Goal: Find specific page/section: Find specific page/section

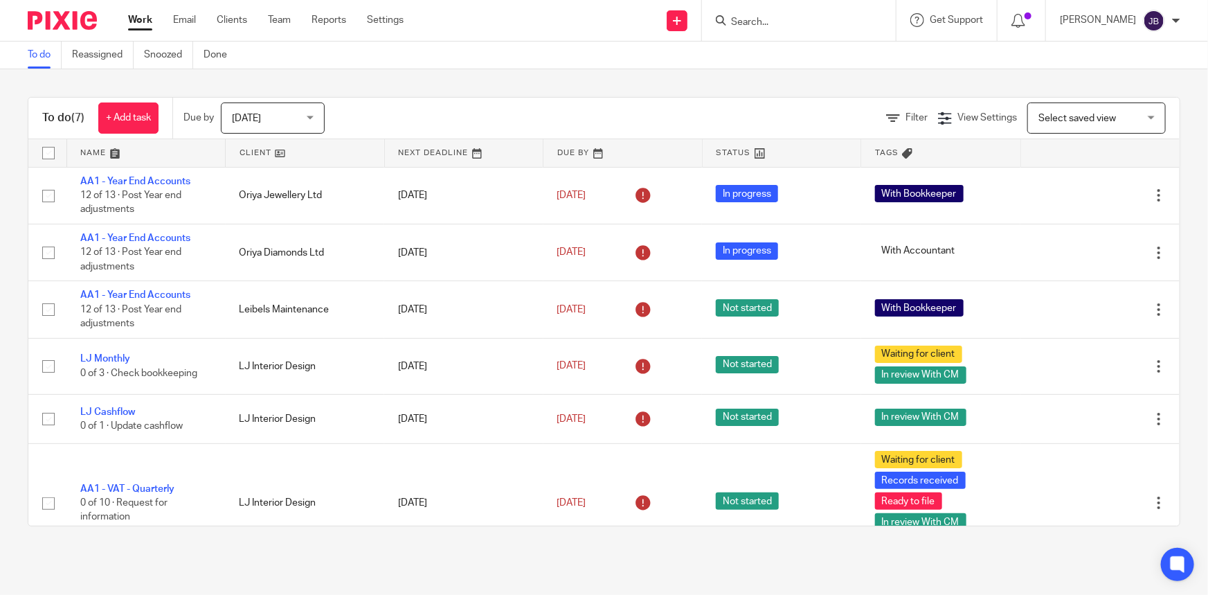
click at [780, 28] on input "Search" at bounding box center [792, 23] width 125 height 12
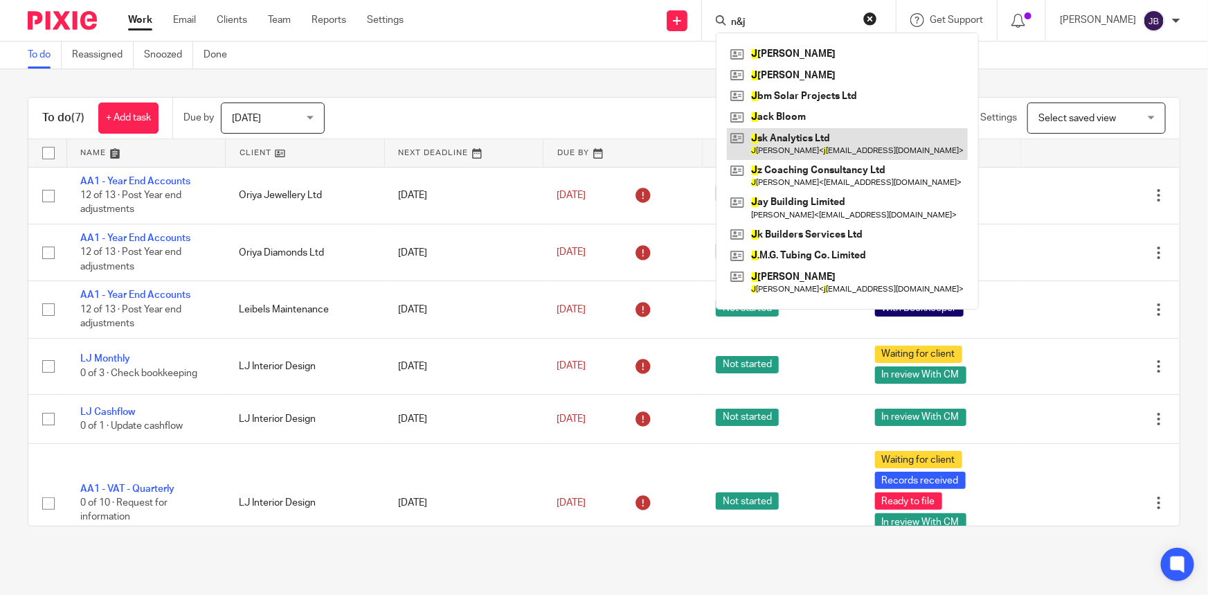
click button "submit" at bounding box center [0, 0] width 0 height 0
drag, startPoint x: 809, startPoint y: 24, endPoint x: 771, endPoint y: 21, distance: 38.2
click at [771, 21] on div "n&j" at bounding box center [796, 20] width 161 height 17
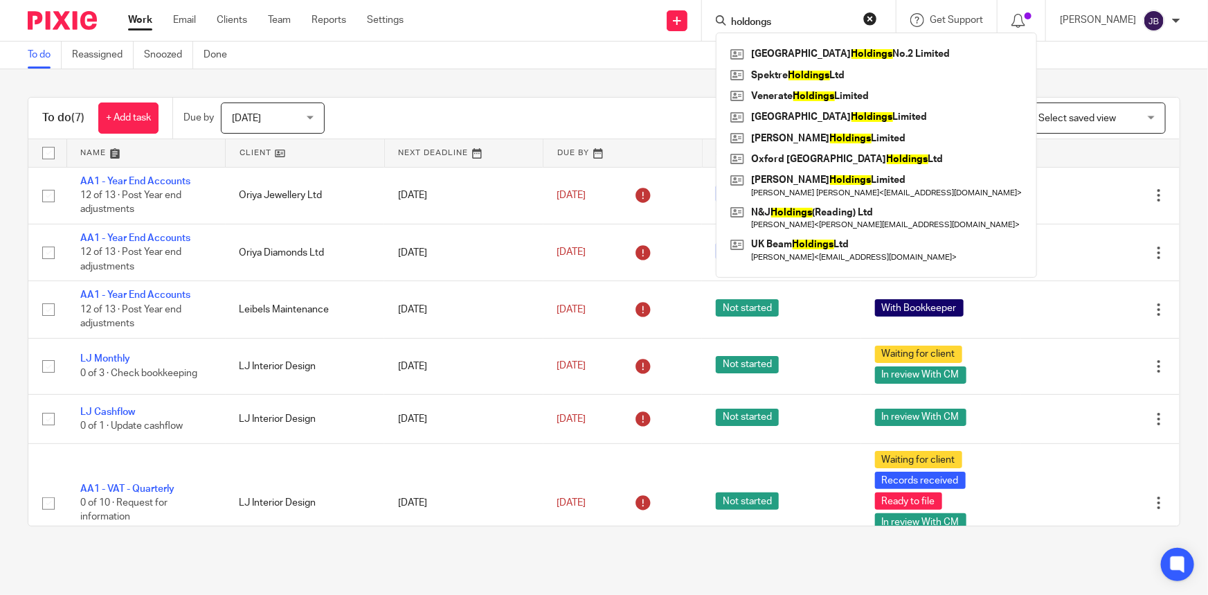
type input "holdongs"
click button "submit" at bounding box center [0, 0] width 0 height 0
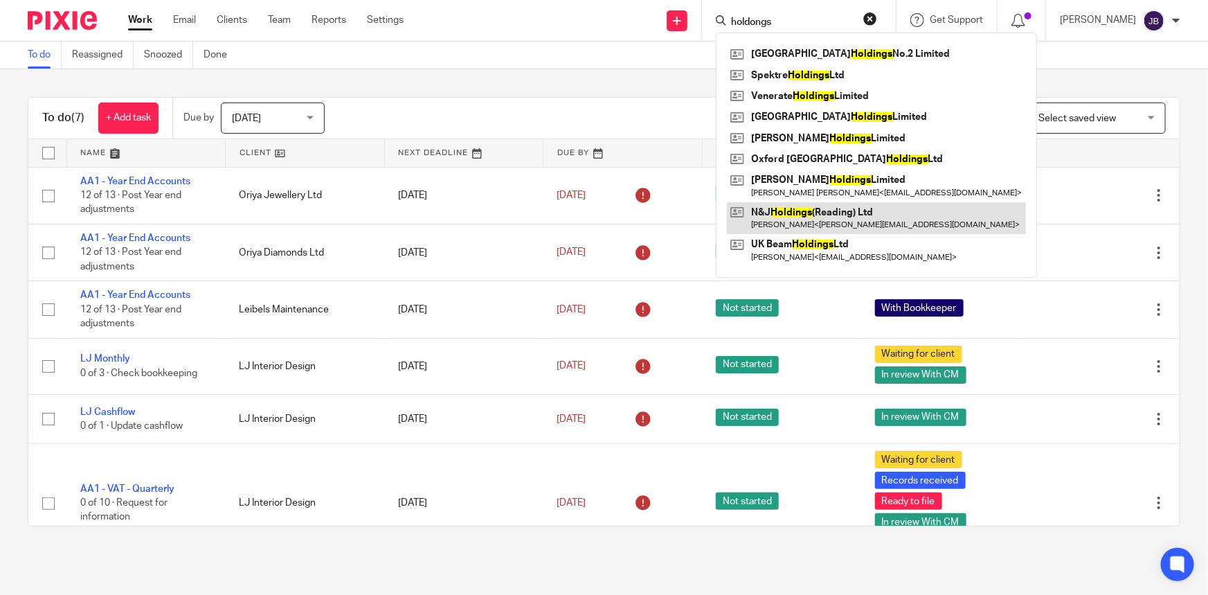
click at [854, 203] on link at bounding box center [876, 218] width 299 height 32
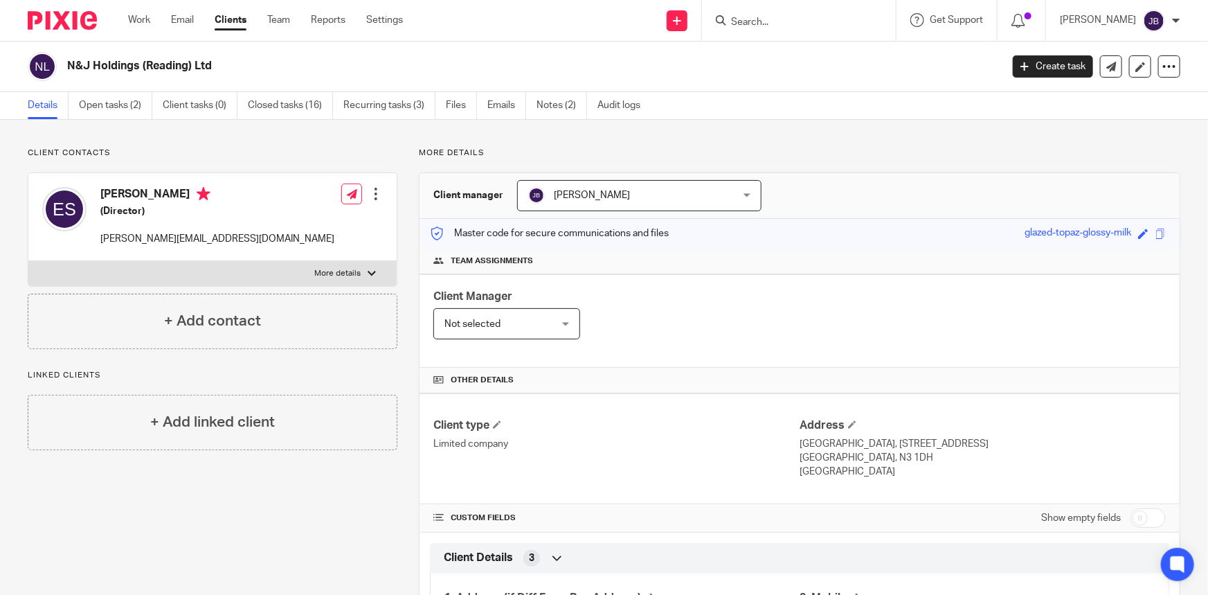
click at [813, 34] on div at bounding box center [799, 20] width 194 height 41
click at [808, 19] on input "Search" at bounding box center [792, 23] width 125 height 12
type input "the palace"
drag, startPoint x: 809, startPoint y: 21, endPoint x: 776, endPoint y: 20, distance: 32.5
click at [776, 20] on input "the palace" at bounding box center [792, 23] width 125 height 12
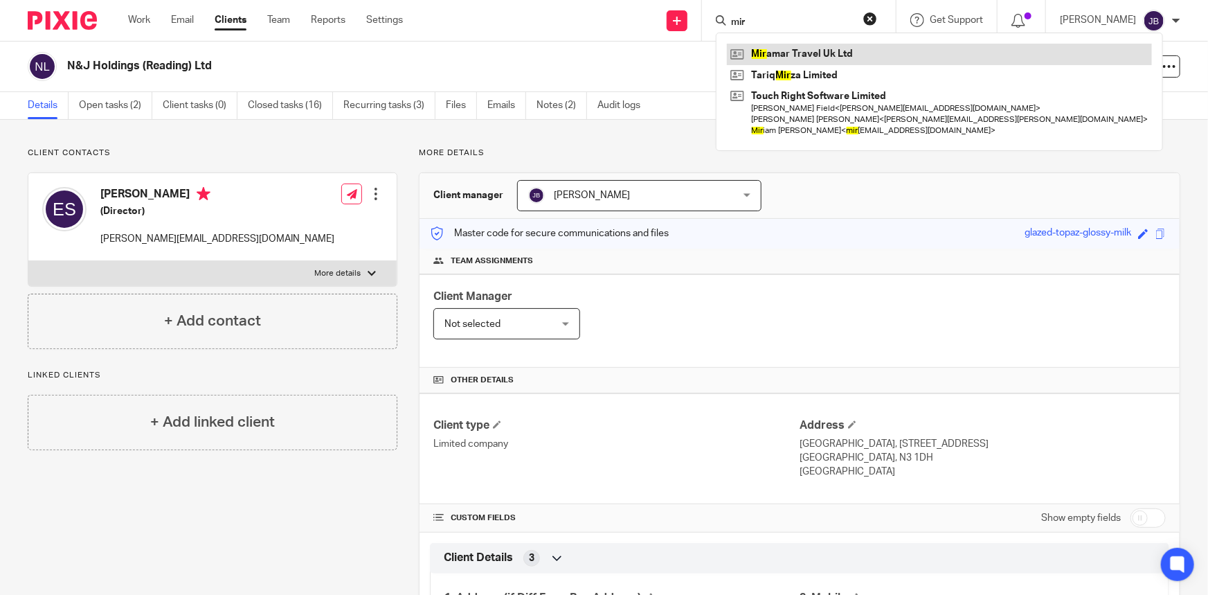
type input "mir"
click at [815, 54] on link at bounding box center [939, 54] width 425 height 21
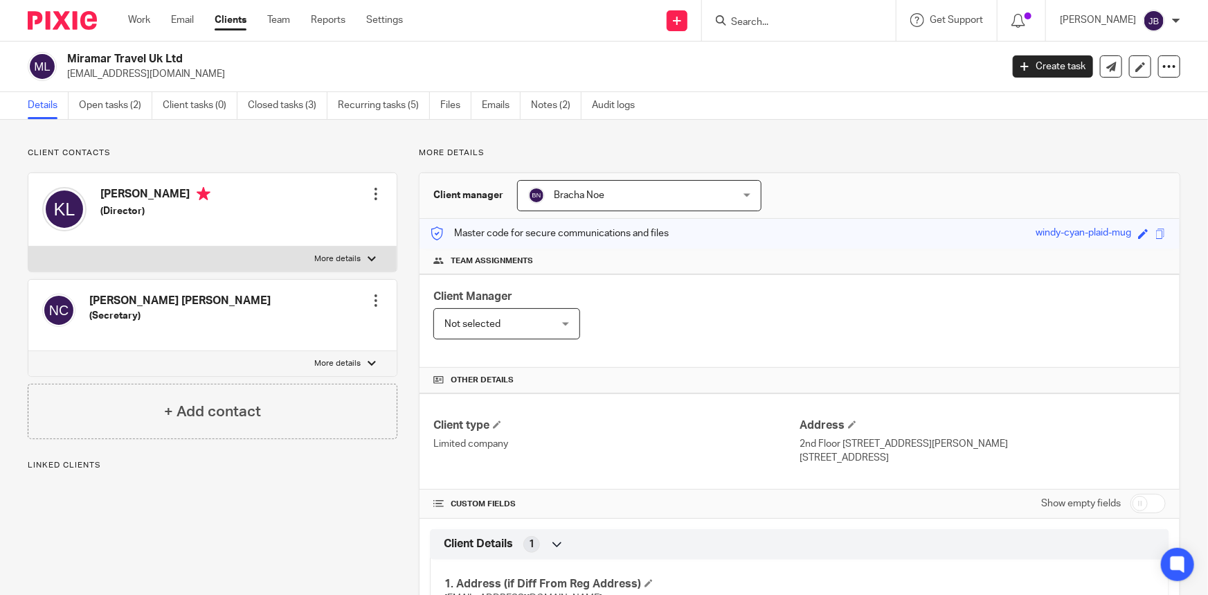
drag, startPoint x: 806, startPoint y: 12, endPoint x: 807, endPoint y: 19, distance: 7.6
click at [807, 19] on form at bounding box center [803, 20] width 147 height 17
click at [807, 19] on input "Search" at bounding box center [792, 23] width 125 height 12
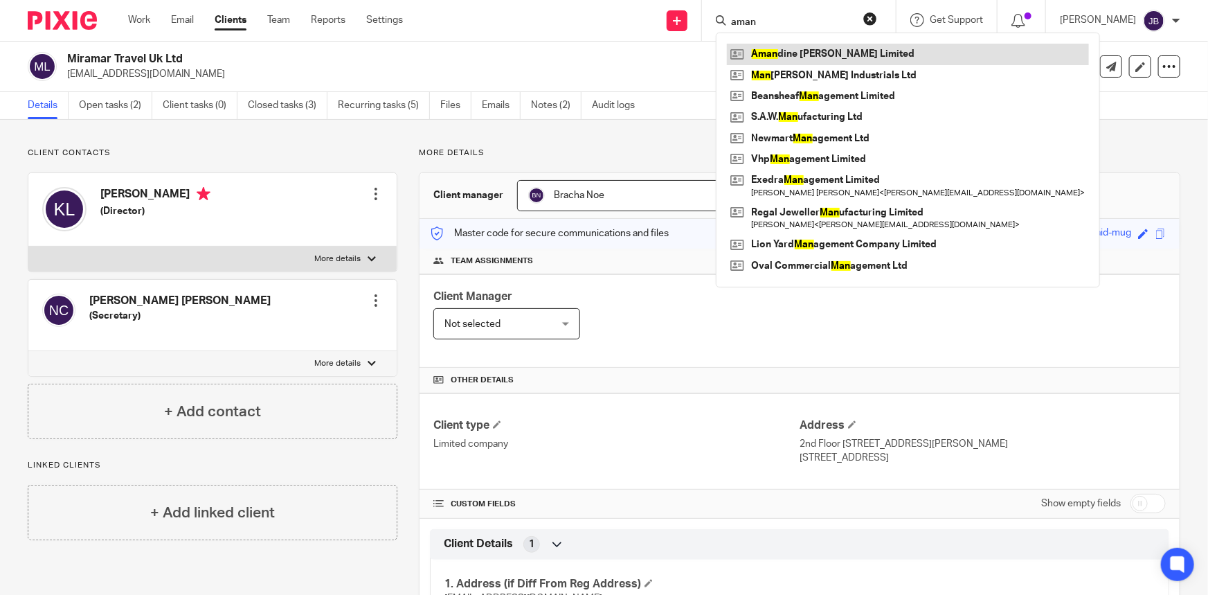
type input "aman"
click at [823, 54] on link at bounding box center [908, 54] width 362 height 21
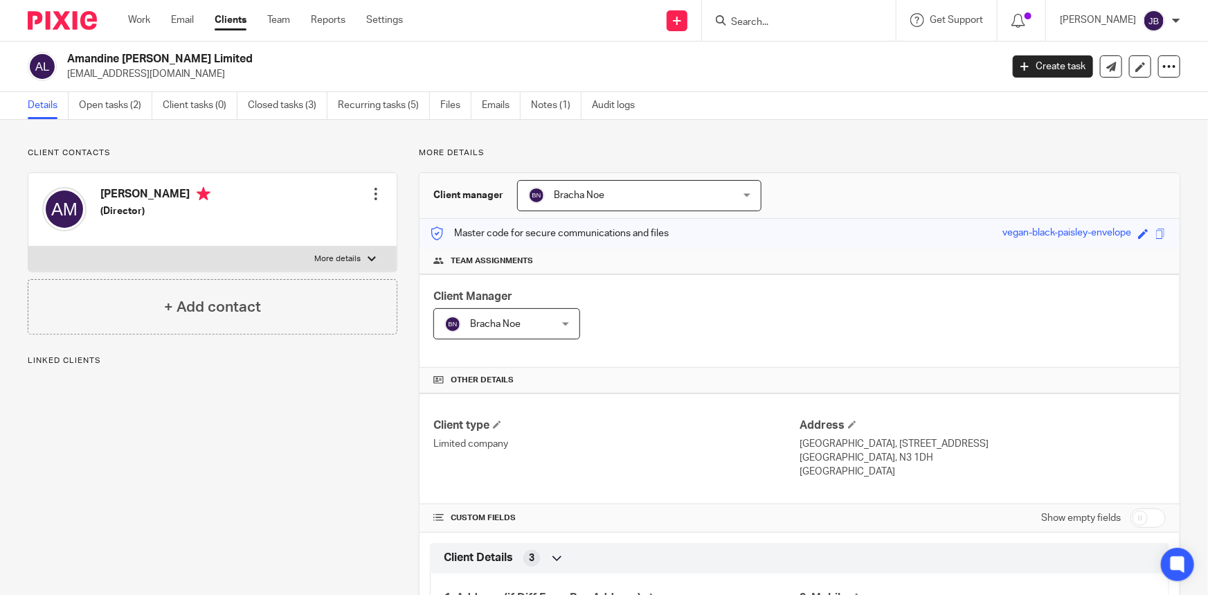
click at [788, 17] on input "Search" at bounding box center [792, 23] width 125 height 12
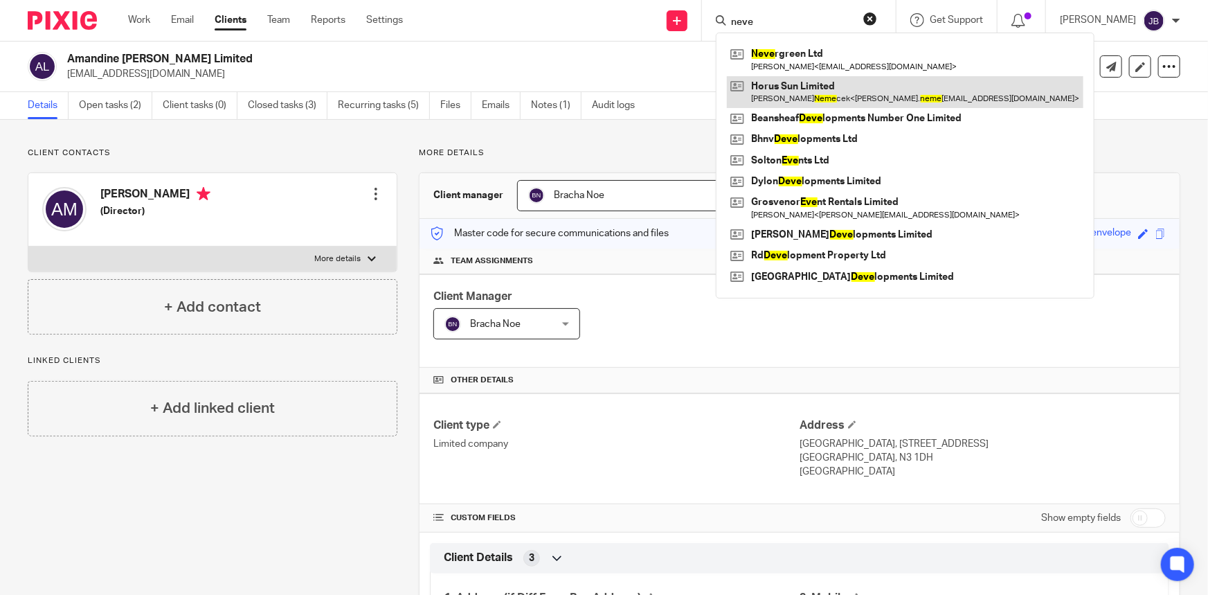
type input "neve"
click at [840, 76] on link at bounding box center [905, 92] width 357 height 32
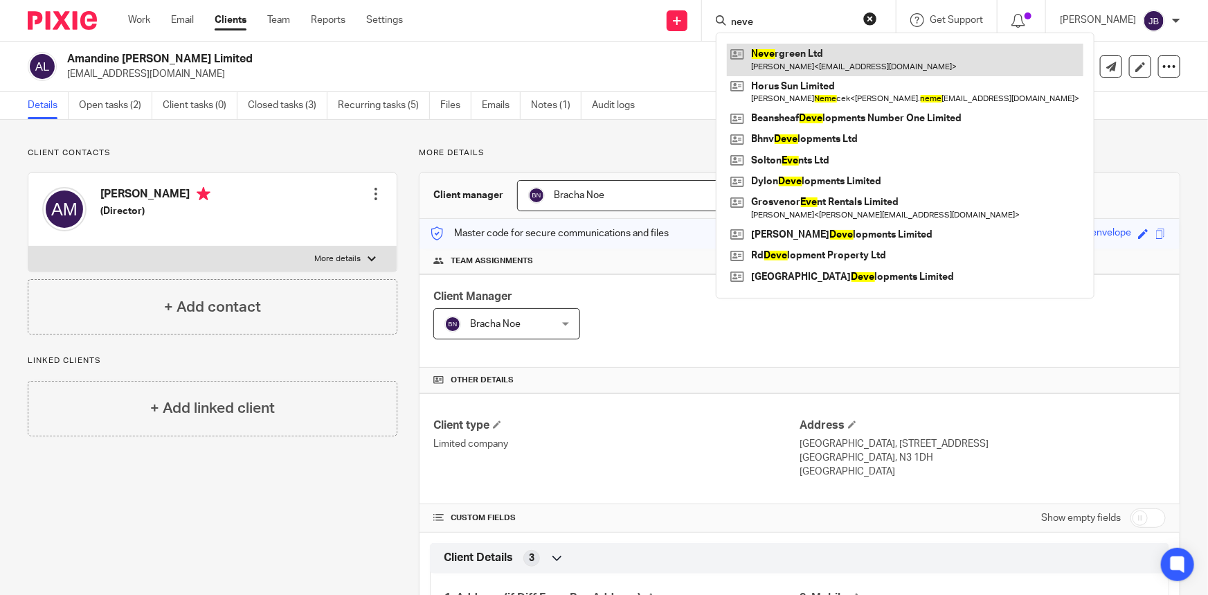
click at [841, 69] on div "Neve rgreen Ltd Ari Bloom < ari@solts.co.uk > Horus Sun Limited Michael Neme ce…" at bounding box center [905, 166] width 379 height 266
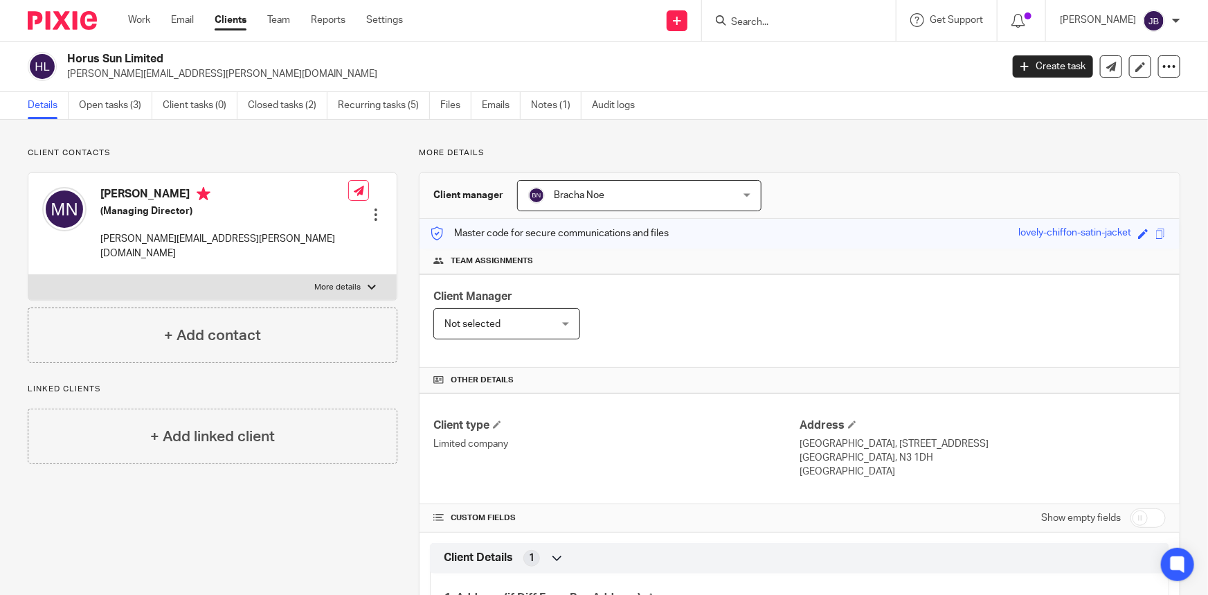
click at [810, 27] on input "Search" at bounding box center [792, 23] width 125 height 12
click at [240, 26] on link "Clients" at bounding box center [231, 20] width 32 height 14
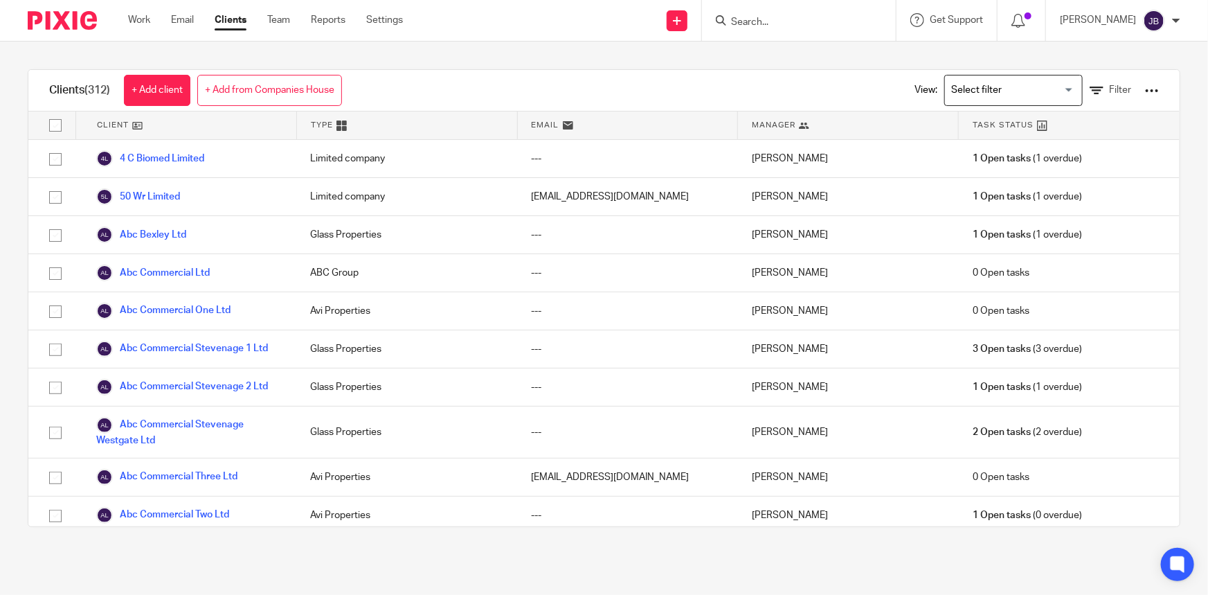
click at [1145, 91] on div at bounding box center [1152, 91] width 14 height 14
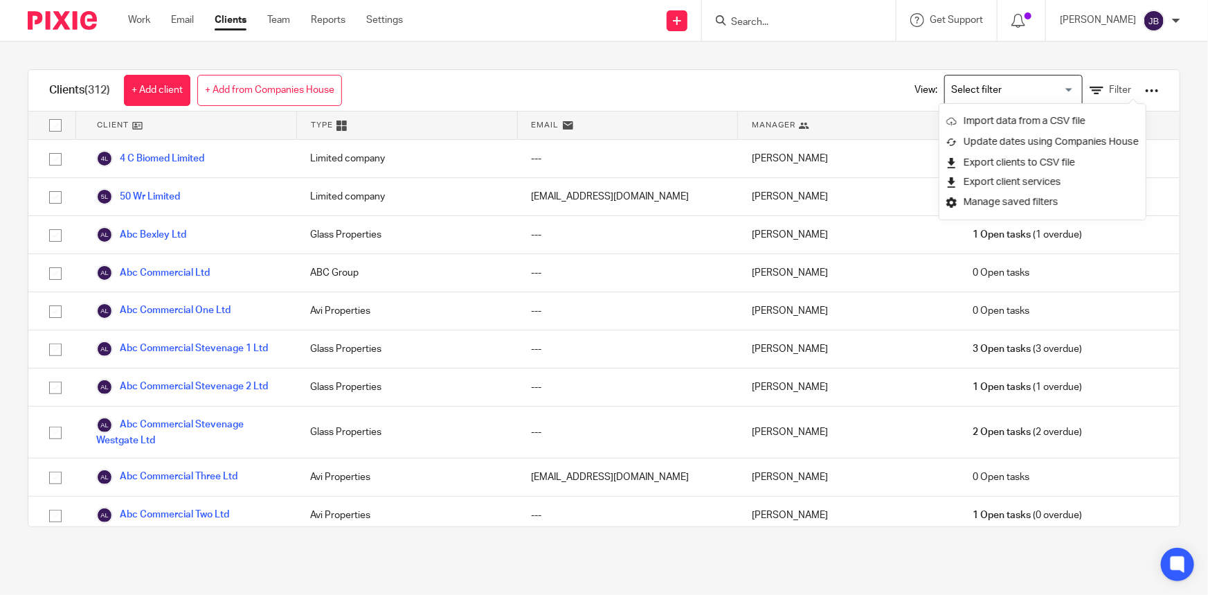
click at [804, 24] on input "Search" at bounding box center [792, 23] width 125 height 12
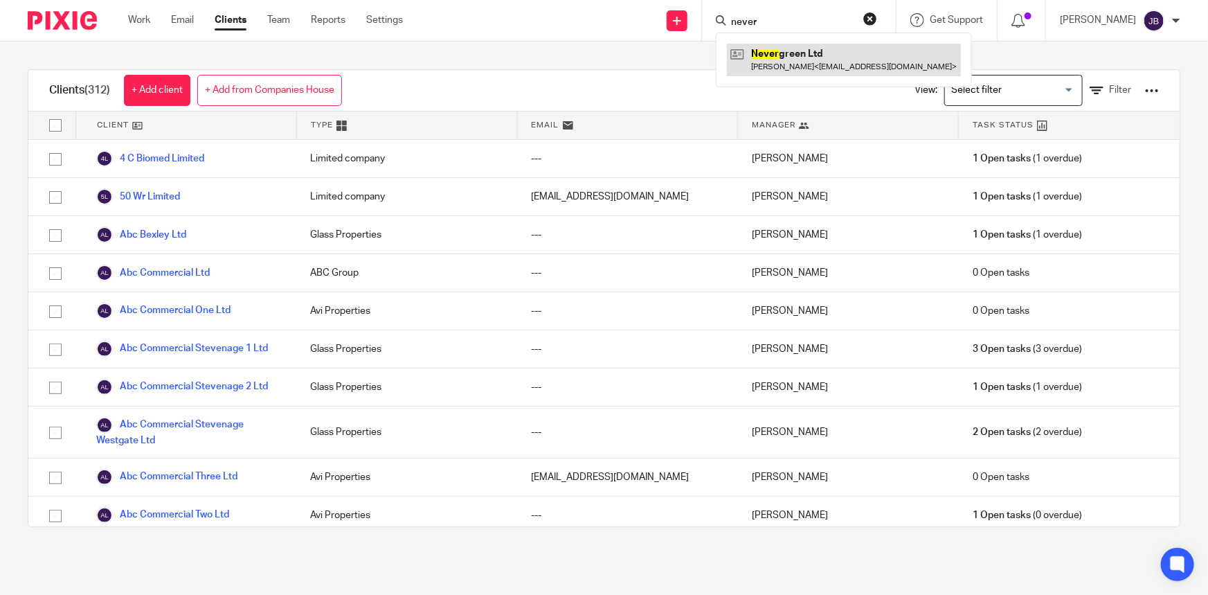
type input "never"
click at [819, 66] on link at bounding box center [844, 60] width 234 height 32
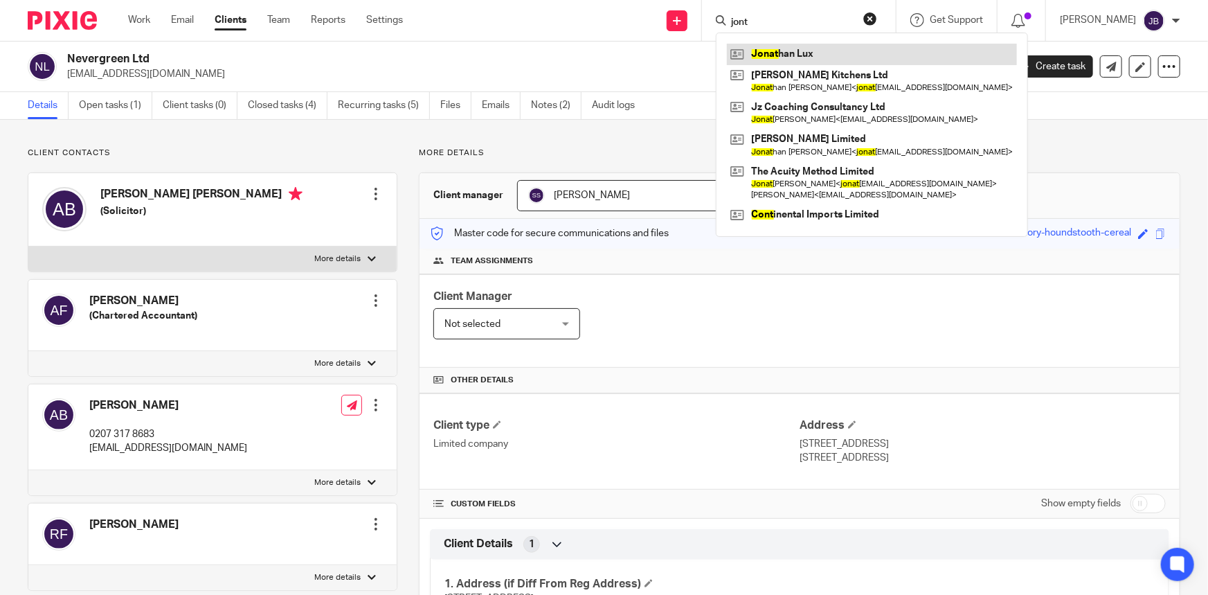
type input "jont"
click at [820, 48] on link at bounding box center [872, 54] width 290 height 21
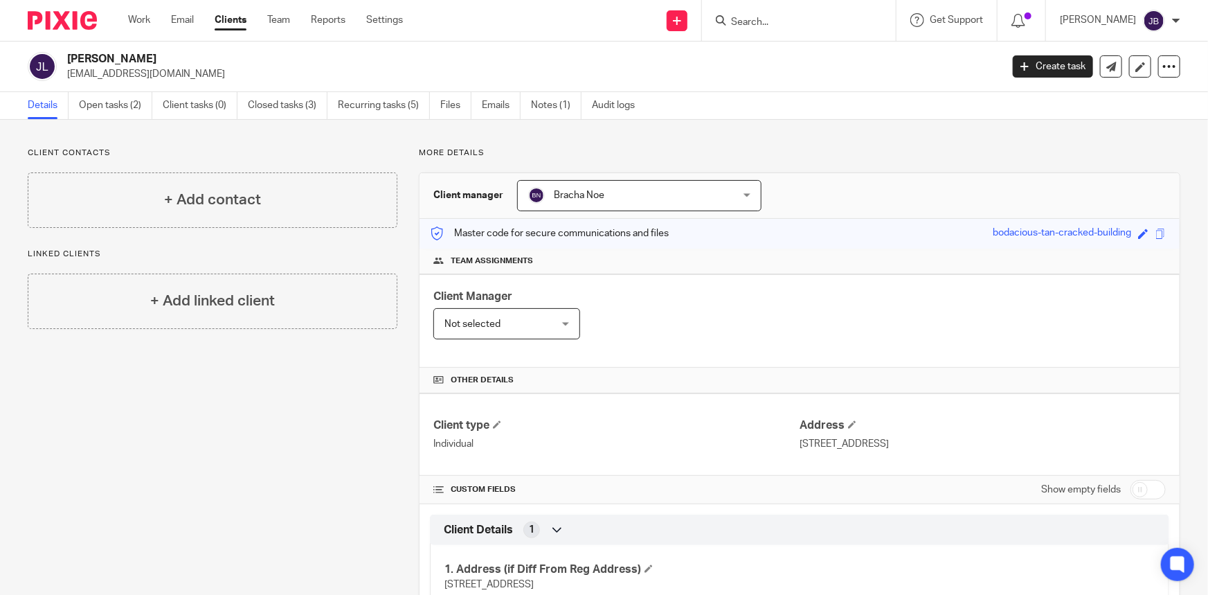
click at [809, 19] on input "Search" at bounding box center [792, 23] width 125 height 12
type input "bym bur"
click button "submit" at bounding box center [0, 0] width 0 height 0
click at [822, 51] on link at bounding box center [813, 54] width 172 height 21
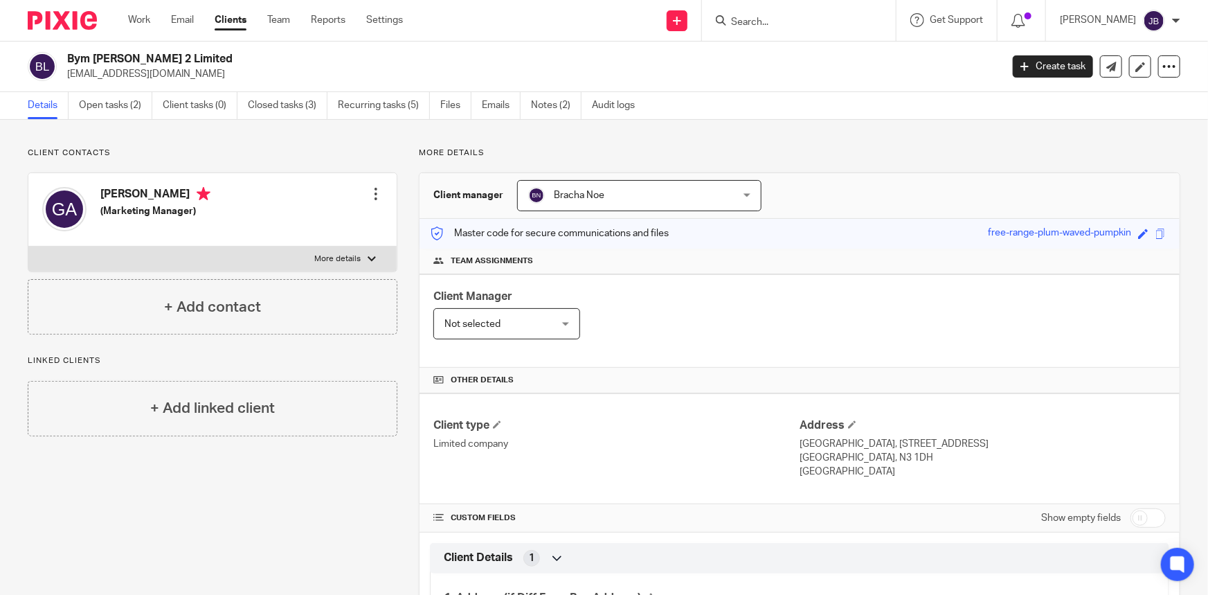
click at [780, 30] on div at bounding box center [799, 20] width 194 height 41
click at [793, 21] on input "Search" at bounding box center [792, 23] width 125 height 12
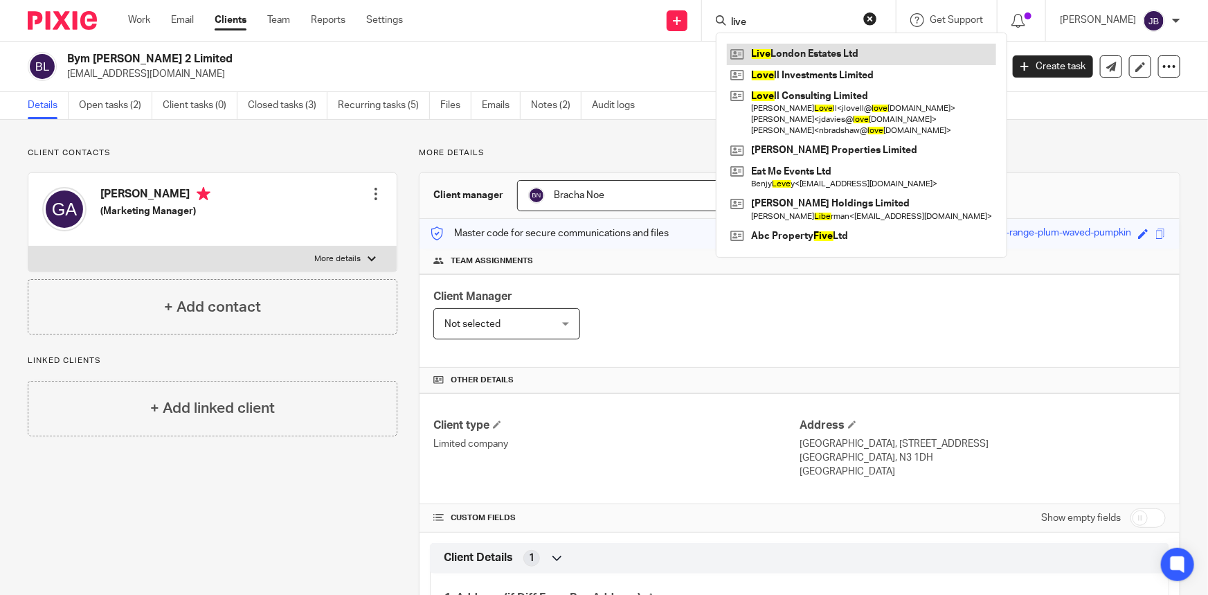
type input "live"
click at [841, 47] on link at bounding box center [861, 54] width 269 height 21
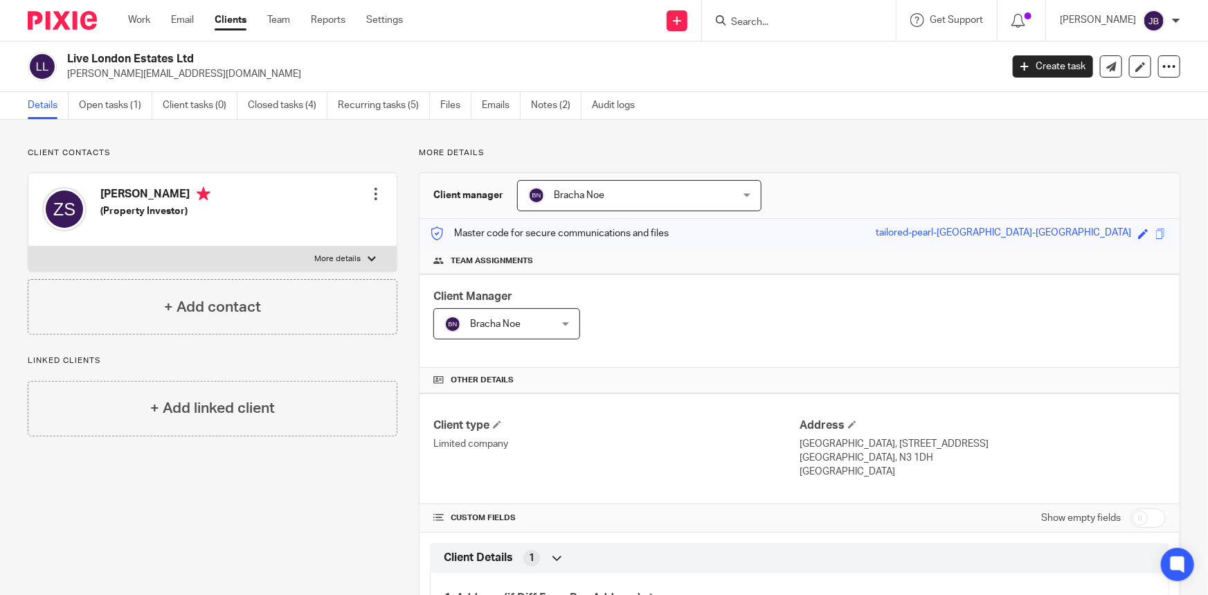
click at [816, 27] on input "Search" at bounding box center [792, 23] width 125 height 12
type input "hustl"
click button "submit" at bounding box center [0, 0] width 0 height 0
click at [822, 54] on link at bounding box center [844, 60] width 234 height 32
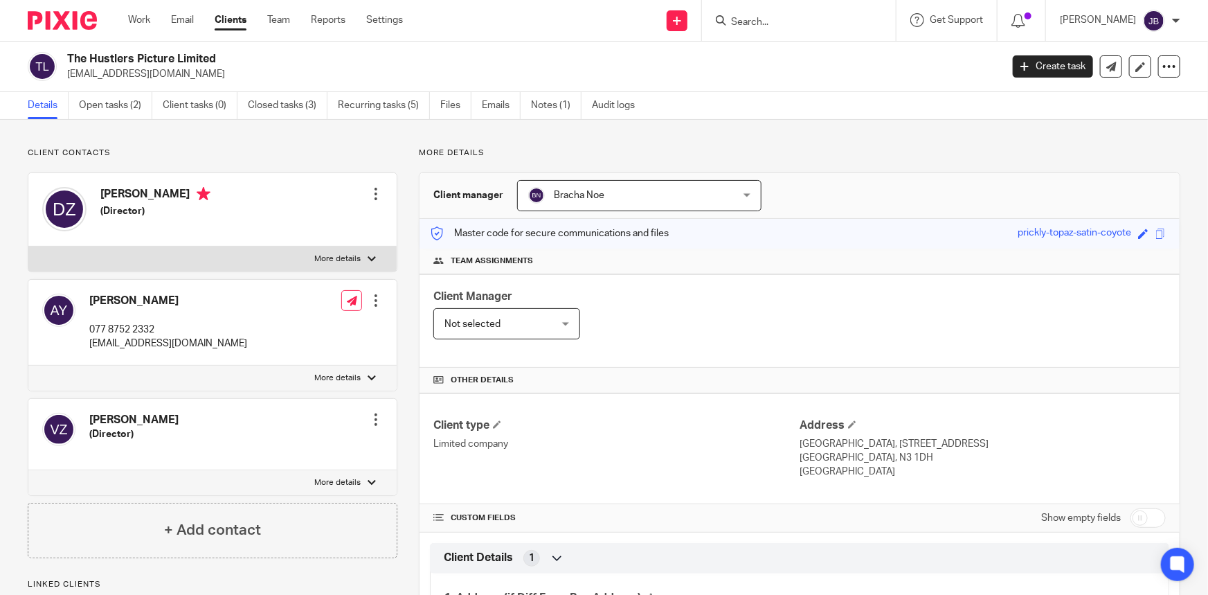
click at [793, 33] on div at bounding box center [799, 20] width 194 height 41
click at [800, 21] on input "Search" at bounding box center [792, 23] width 125 height 12
type input "island"
click button "submit" at bounding box center [0, 0] width 0 height 0
click at [838, 65] on link at bounding box center [844, 60] width 234 height 32
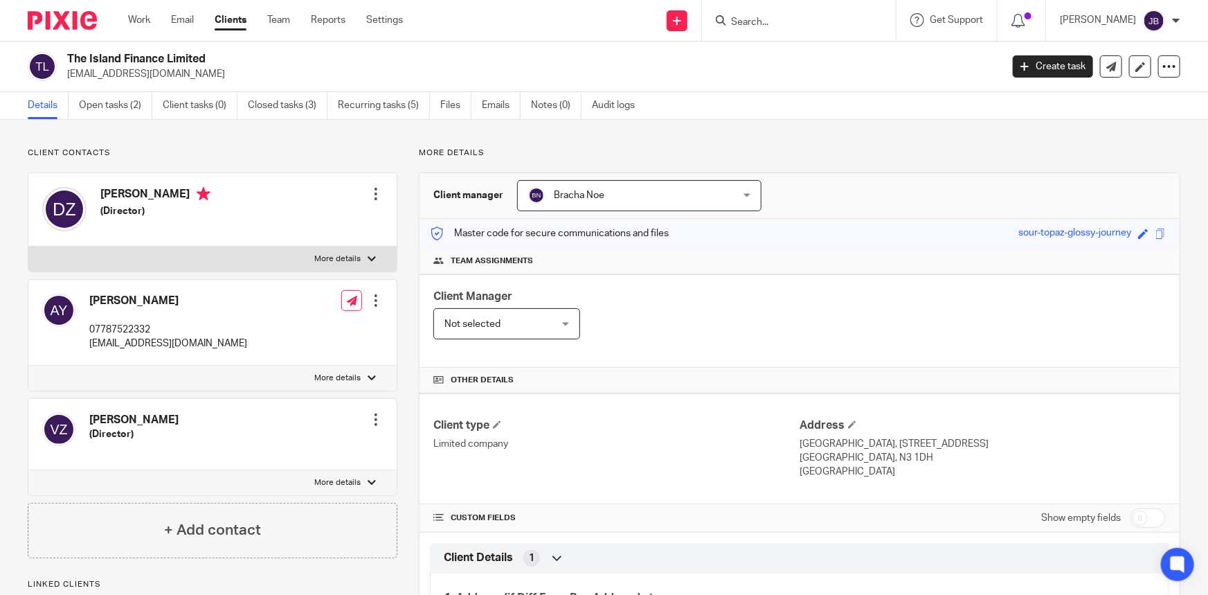
click at [820, 19] on input "Search" at bounding box center [792, 23] width 125 height 12
type input "rush"
click at [829, 57] on link at bounding box center [844, 60] width 234 height 32
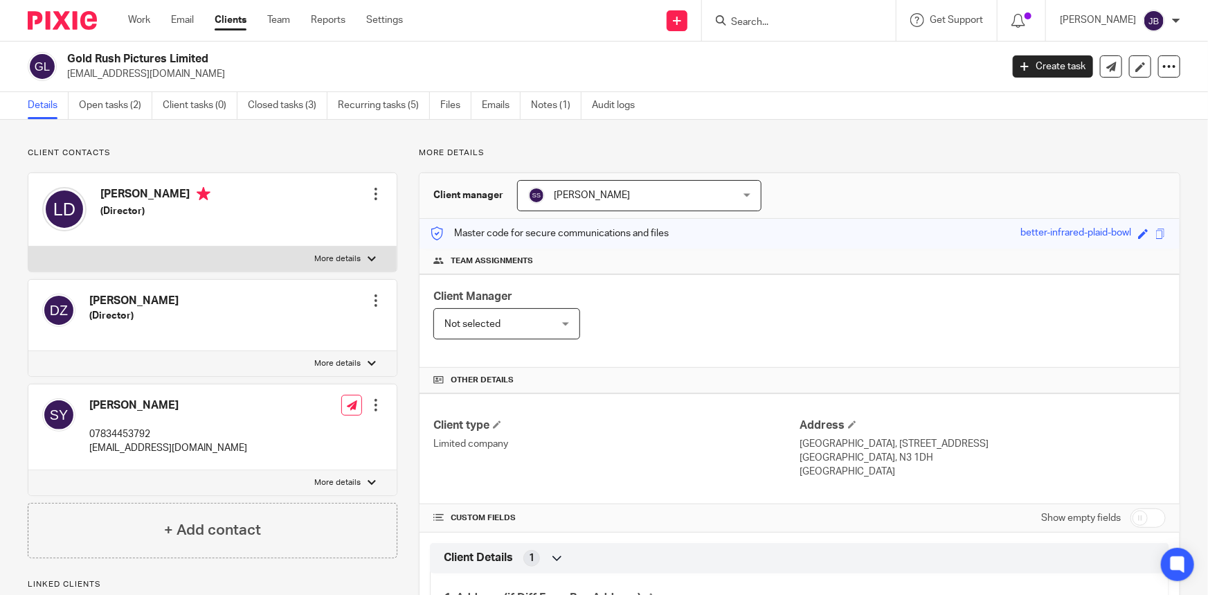
click at [721, 211] on div "Client manager Shantha Sharma Shantha Sharma Beth Kramer Bracha Noe Brian Klitz…" at bounding box center [799, 196] width 760 height 46
click at [689, 201] on span "[PERSON_NAME]" at bounding box center [621, 195] width 186 height 29
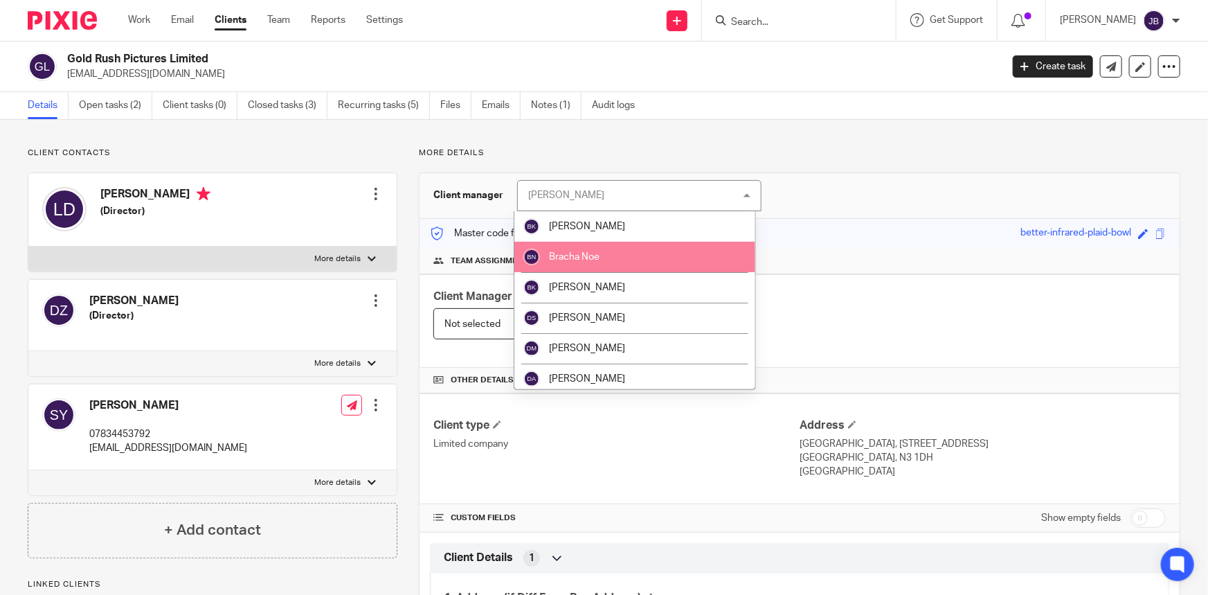
click at [601, 259] on li "Bracha Noe" at bounding box center [634, 257] width 241 height 30
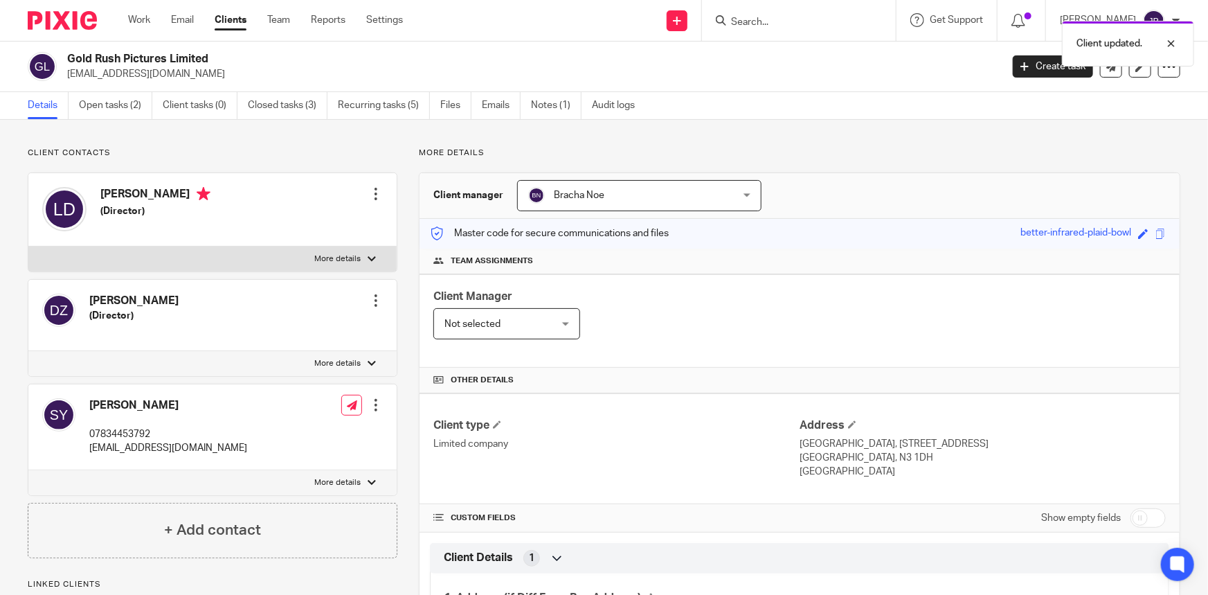
click at [830, 24] on div "Client updated." at bounding box center [899, 40] width 590 height 53
click at [808, 17] on input "Search" at bounding box center [792, 23] width 125 height 12
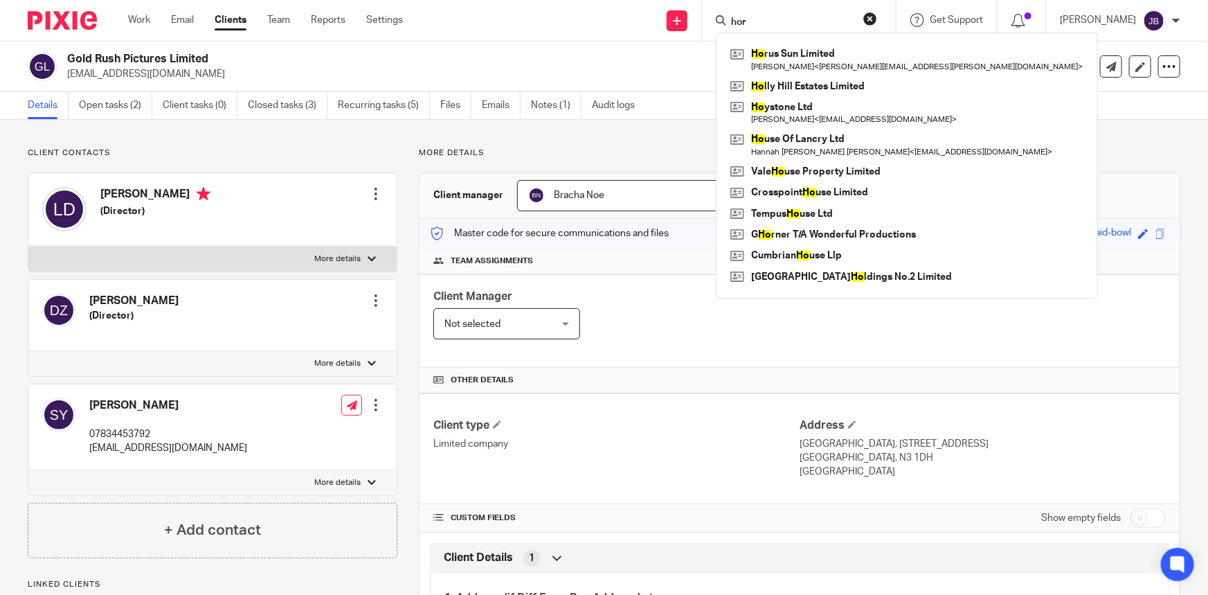
type input "hor"
click button "submit" at bounding box center [0, 0] width 0 height 0
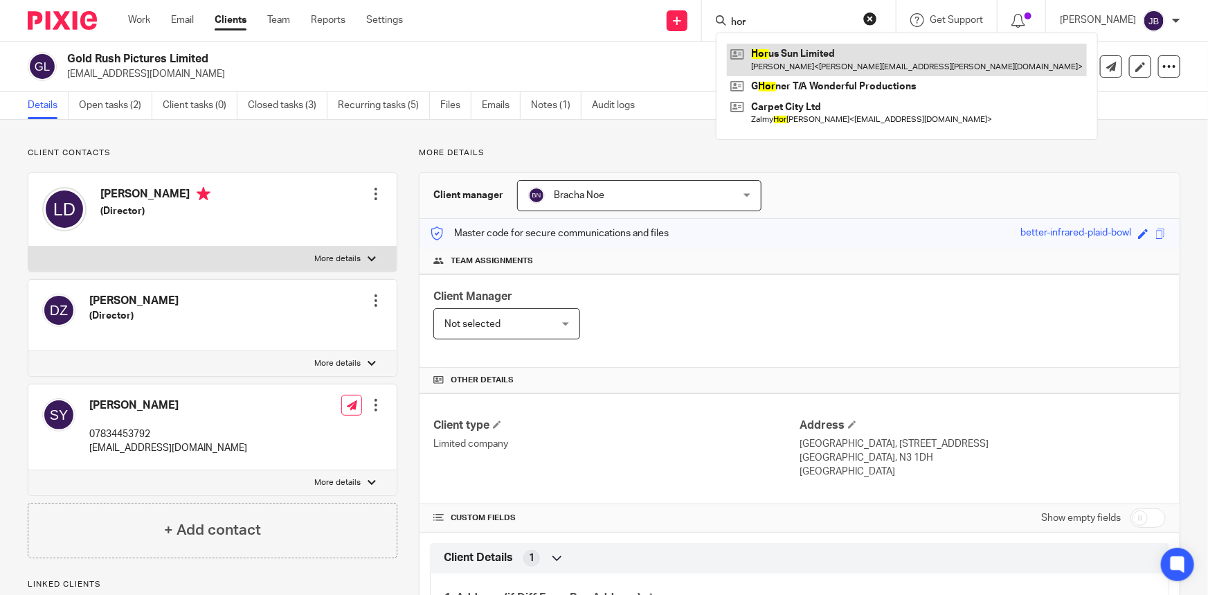
click at [825, 53] on link at bounding box center [907, 60] width 360 height 32
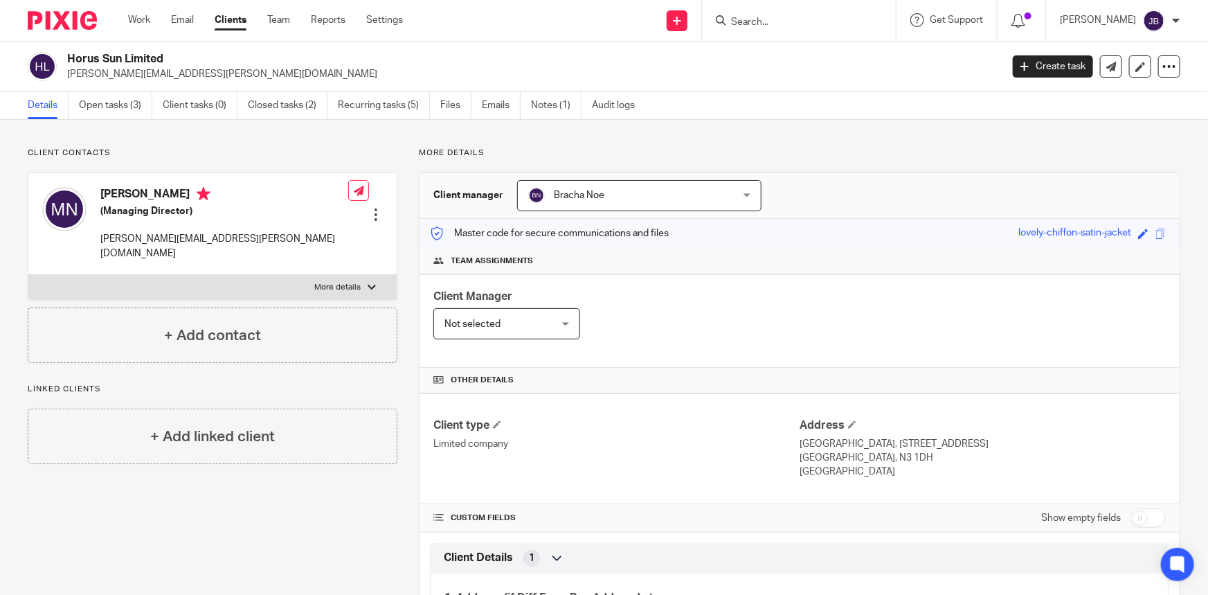
click at [824, 22] on input "Search" at bounding box center [792, 23] width 125 height 12
type input "accfox"
click button "submit" at bounding box center [0, 0] width 0 height 0
click at [836, 46] on link at bounding box center [813, 54] width 172 height 21
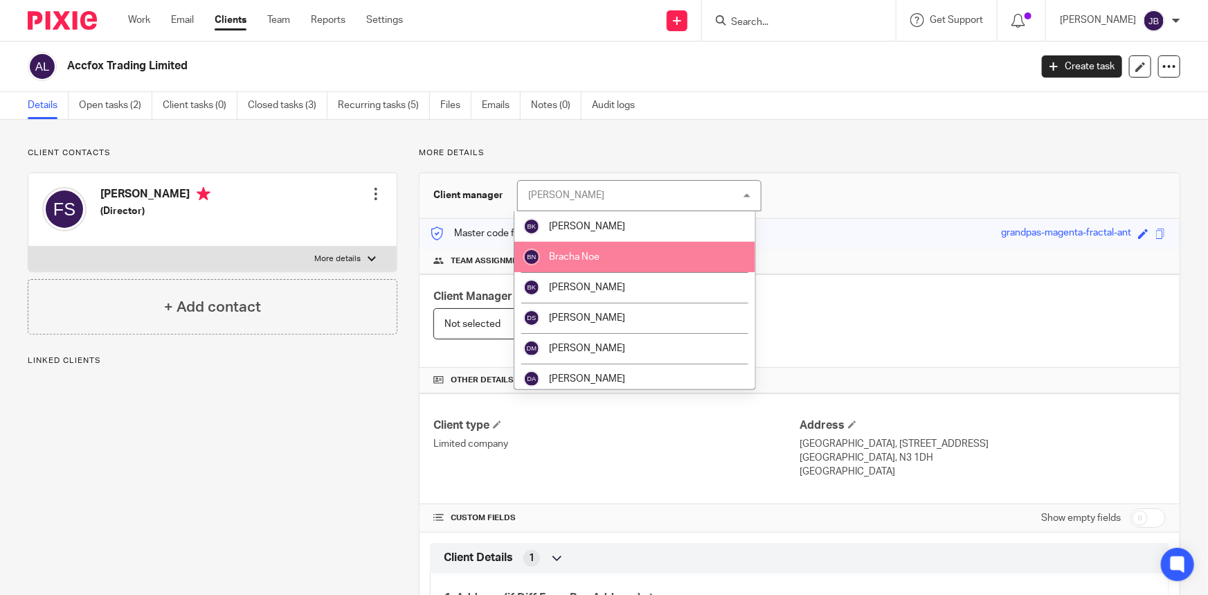
click at [591, 253] on span "Bracha Noe" at bounding box center [574, 257] width 51 height 10
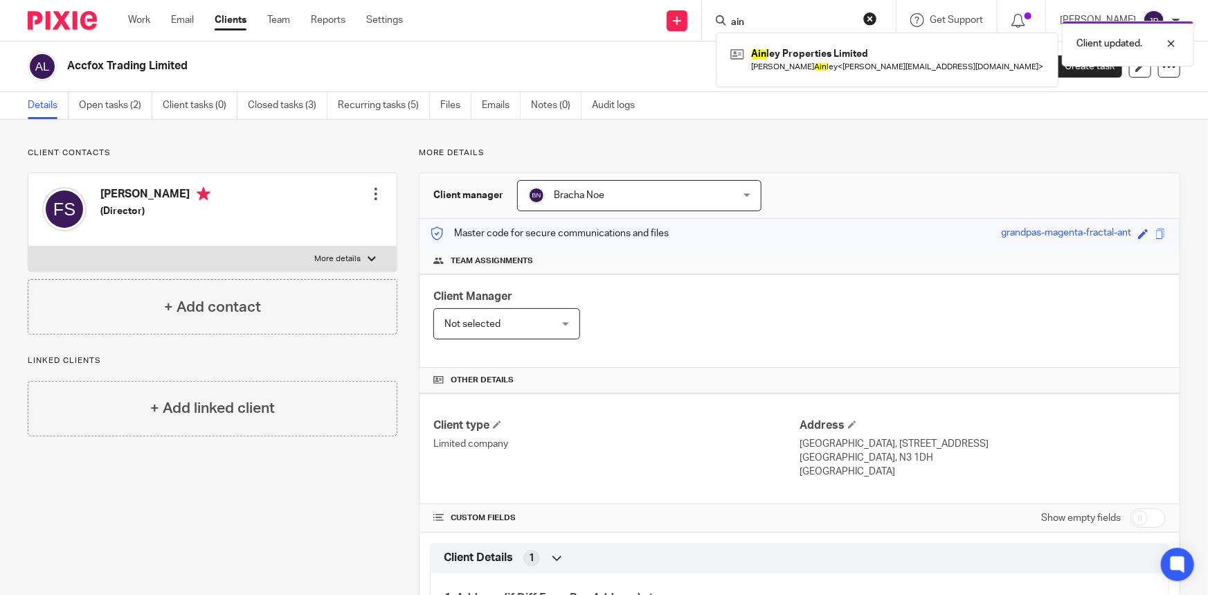
type input "ain"
click at [859, 60] on div "Client updated." at bounding box center [899, 40] width 590 height 53
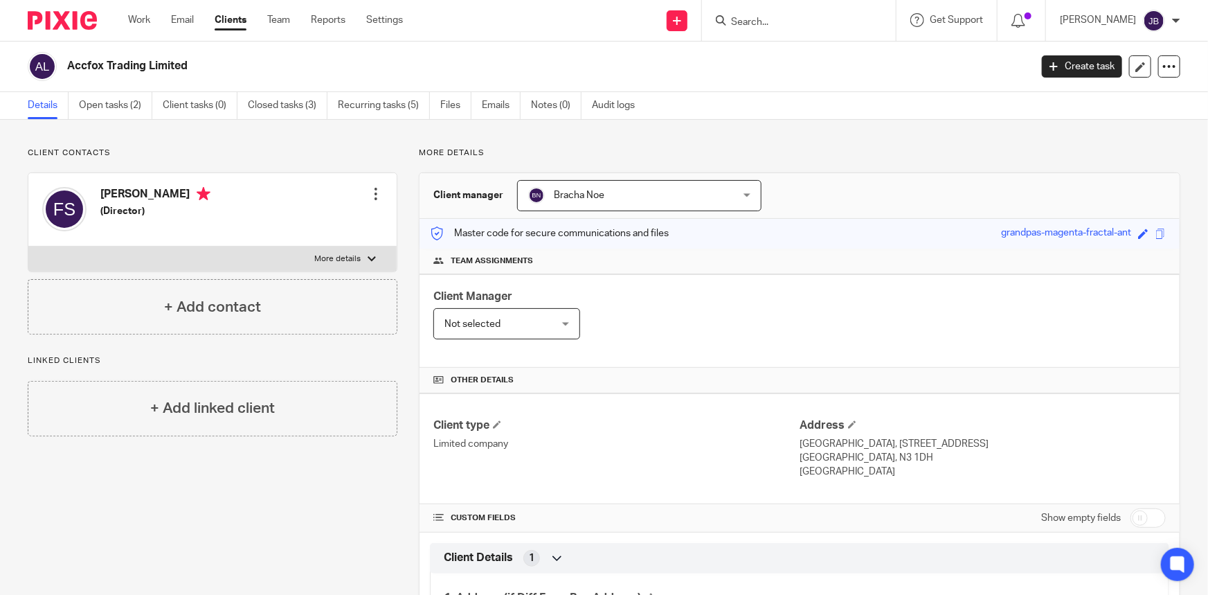
click at [777, 21] on input "Search" at bounding box center [792, 23] width 125 height 12
click at [783, 22] on input "Search" at bounding box center [792, 23] width 125 height 12
type input "gesh"
click button "submit" at bounding box center [0, 0] width 0 height 0
click at [817, 49] on link at bounding box center [813, 54] width 172 height 21
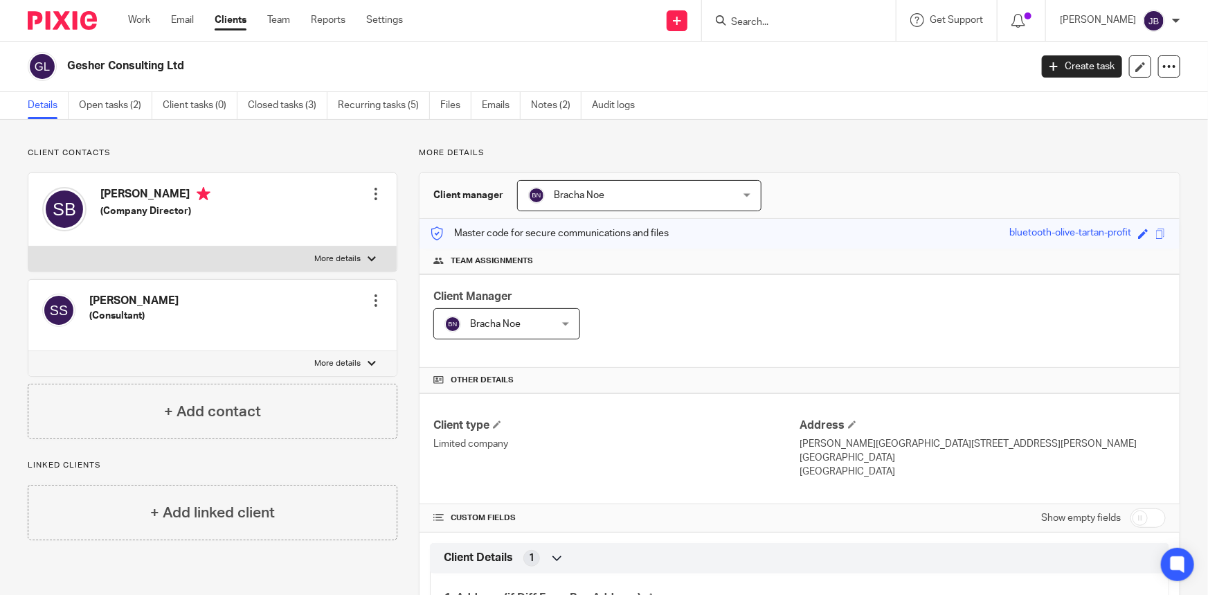
click at [810, 17] on form at bounding box center [803, 20] width 147 height 17
click at [810, 19] on input "Search" at bounding box center [792, 23] width 125 height 12
type input "drss"
click at [809, 48] on link at bounding box center [813, 54] width 172 height 21
click at [818, 20] on input "Search" at bounding box center [792, 23] width 125 height 12
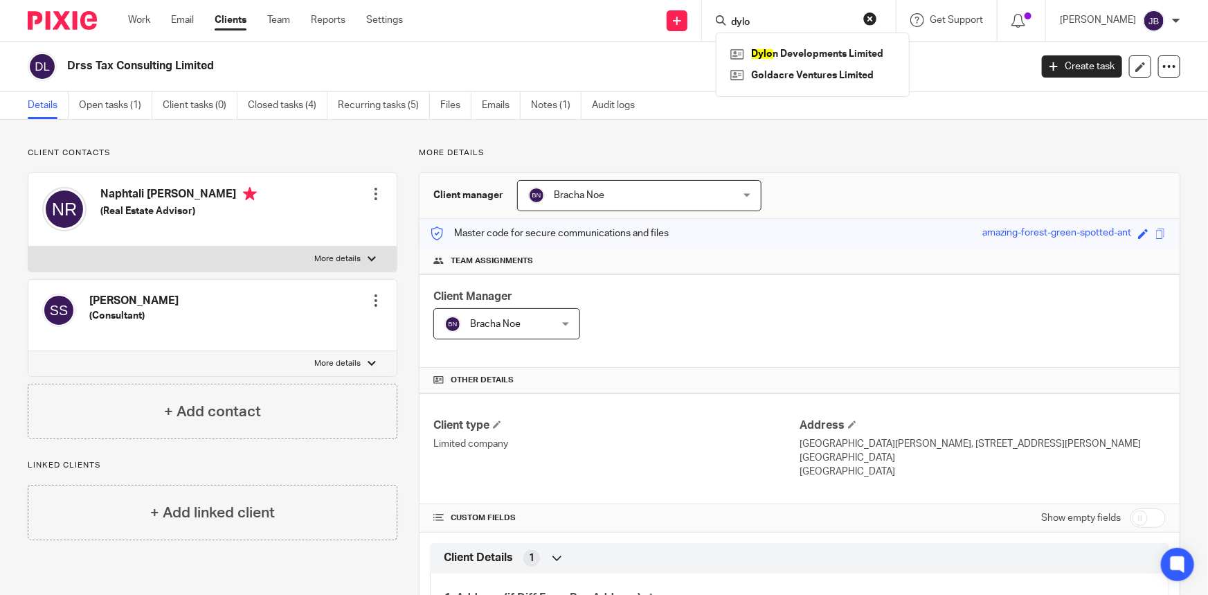
type input "dylo"
click button "submit" at bounding box center [0, 0] width 0 height 0
click at [827, 47] on link at bounding box center [813, 54] width 172 height 21
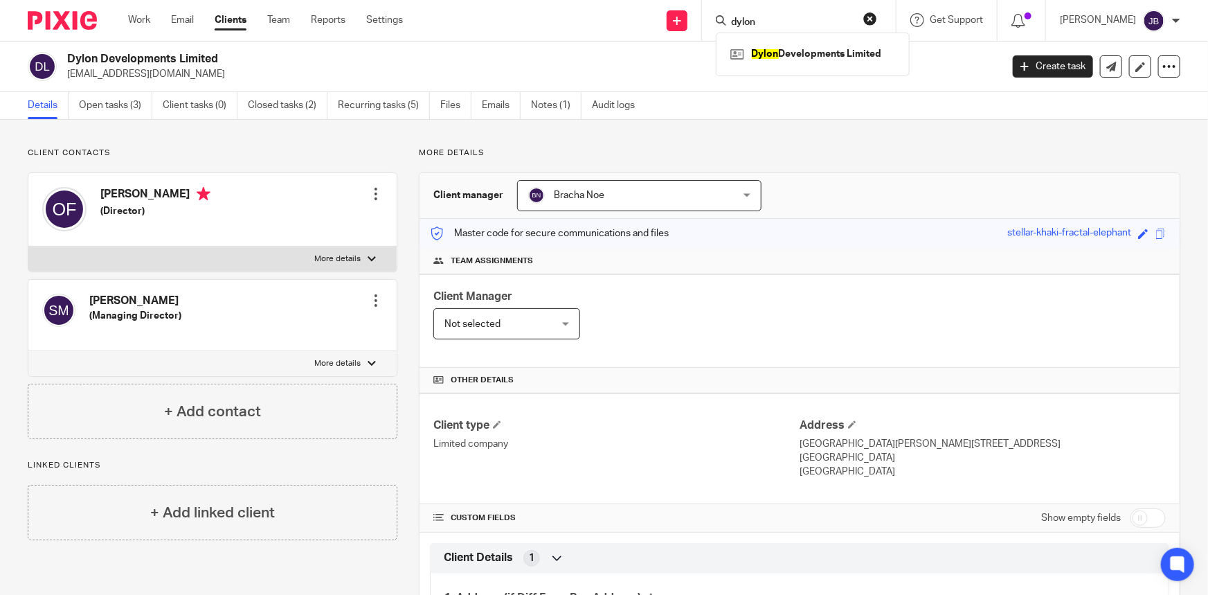
drag, startPoint x: 803, startPoint y: 22, endPoint x: 776, endPoint y: 22, distance: 27.0
click at [776, 22] on input "dylon" at bounding box center [792, 23] width 125 height 12
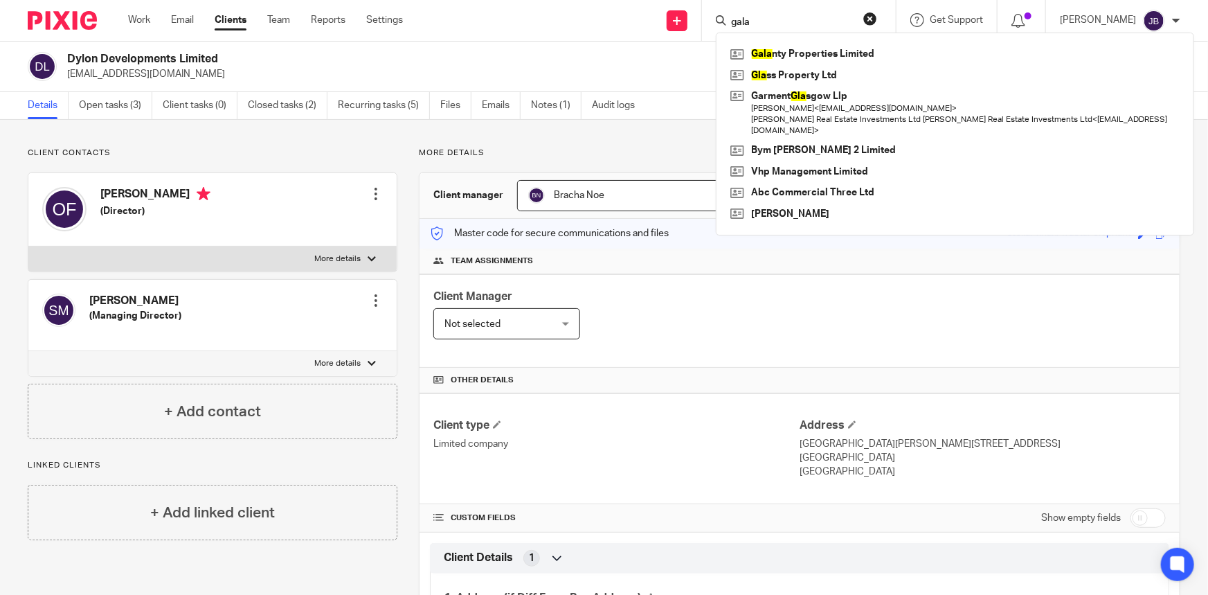
type input "gala"
click button "submit" at bounding box center [0, 0] width 0 height 0
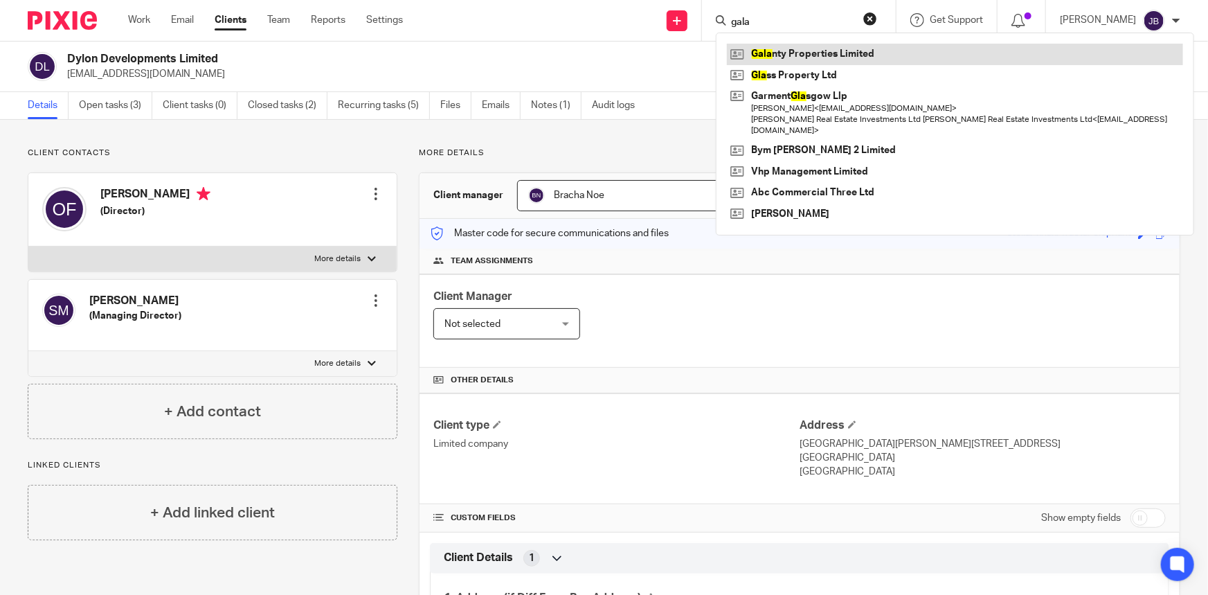
click at [809, 51] on link at bounding box center [955, 54] width 456 height 21
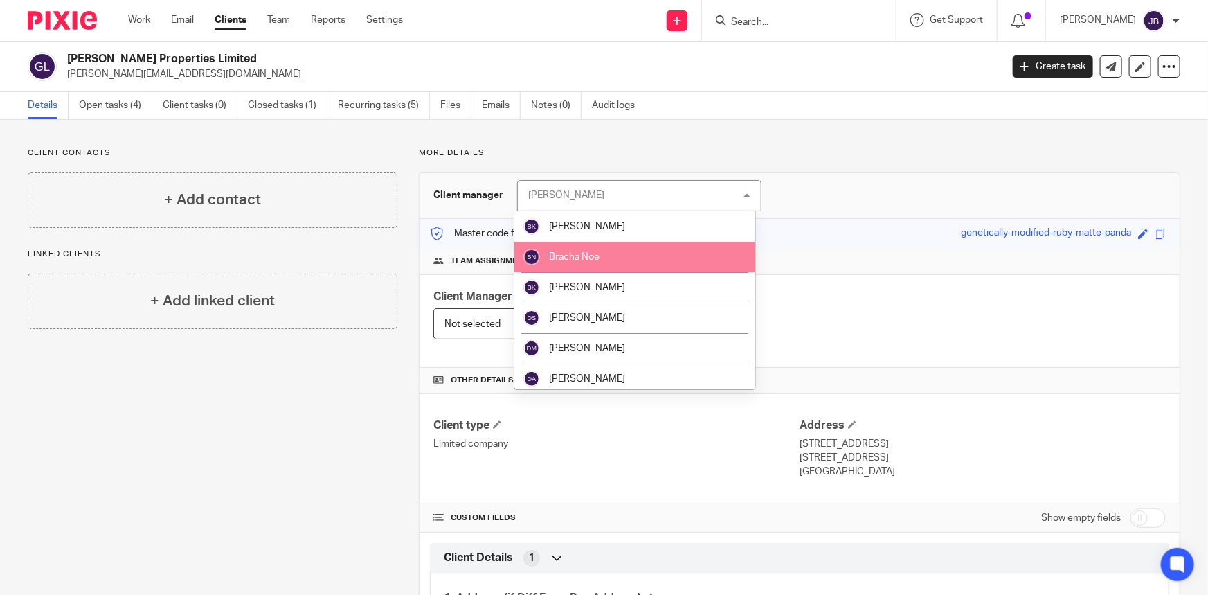
drag, startPoint x: 626, startPoint y: 272, endPoint x: 621, endPoint y: 259, distance: 14.0
click at [621, 259] on ul "[PERSON_NAME] [PERSON_NAME] [PERSON_NAME] Dasa Svedova [PERSON_NAME] [PERSON_NA…" at bounding box center [634, 300] width 241 height 179
click at [621, 259] on li "Bracha Noe" at bounding box center [634, 257] width 241 height 30
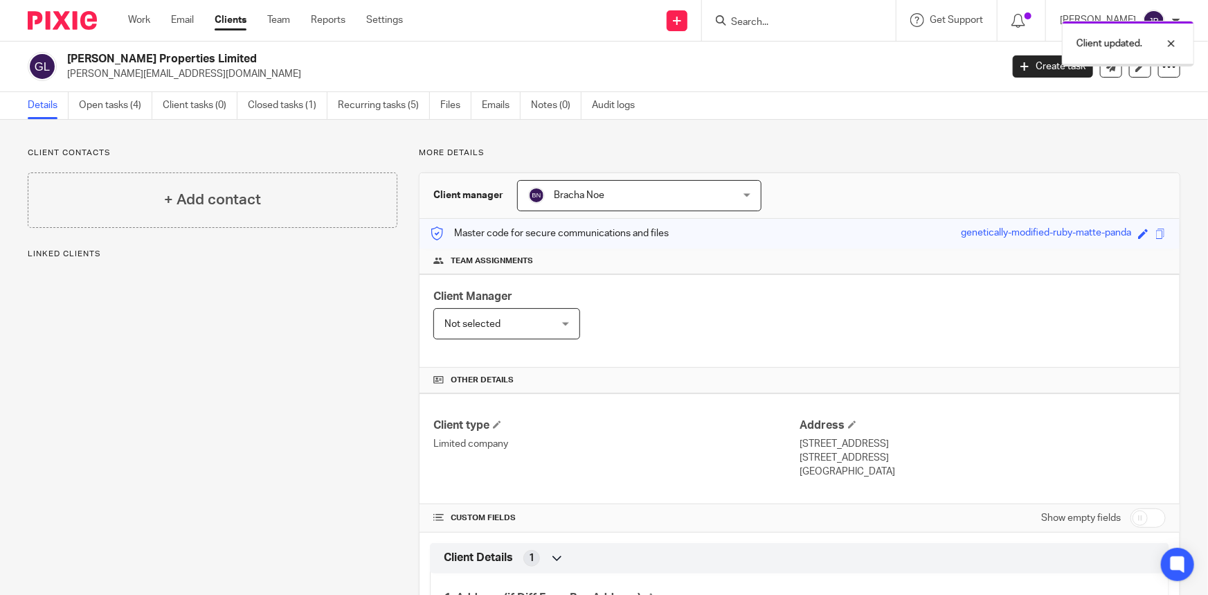
click at [798, 20] on div "Client updated." at bounding box center [899, 40] width 590 height 53
click at [1171, 40] on div at bounding box center [1160, 43] width 37 height 17
click at [807, 17] on input "Search" at bounding box center [792, 23] width 125 height 12
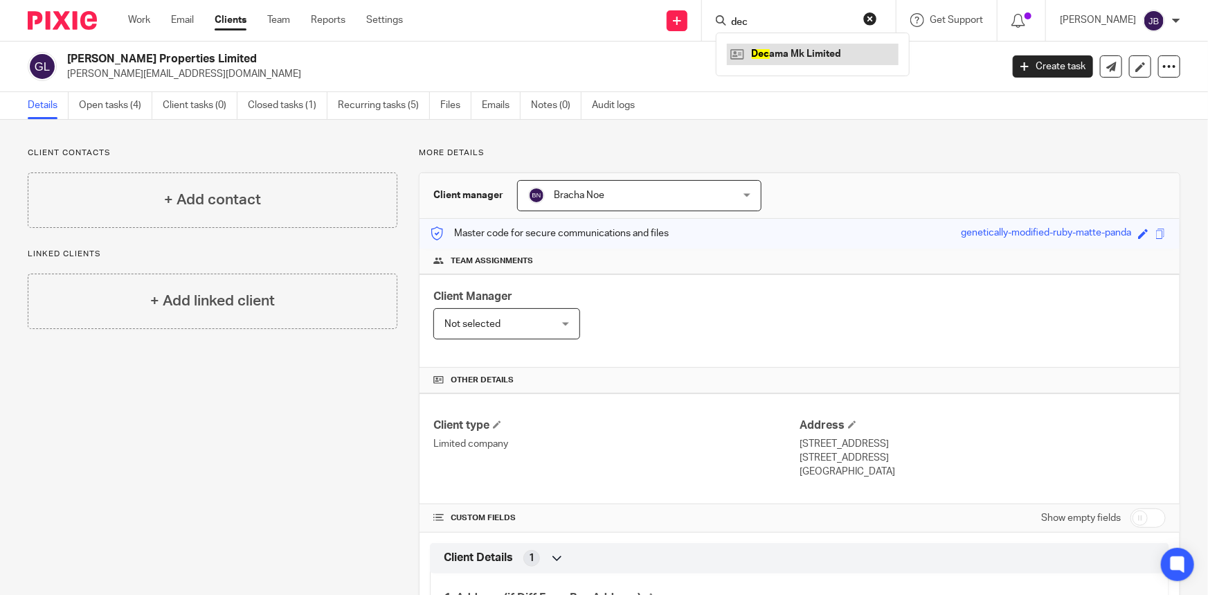
type input "dec"
click at [843, 48] on link at bounding box center [813, 54] width 172 height 21
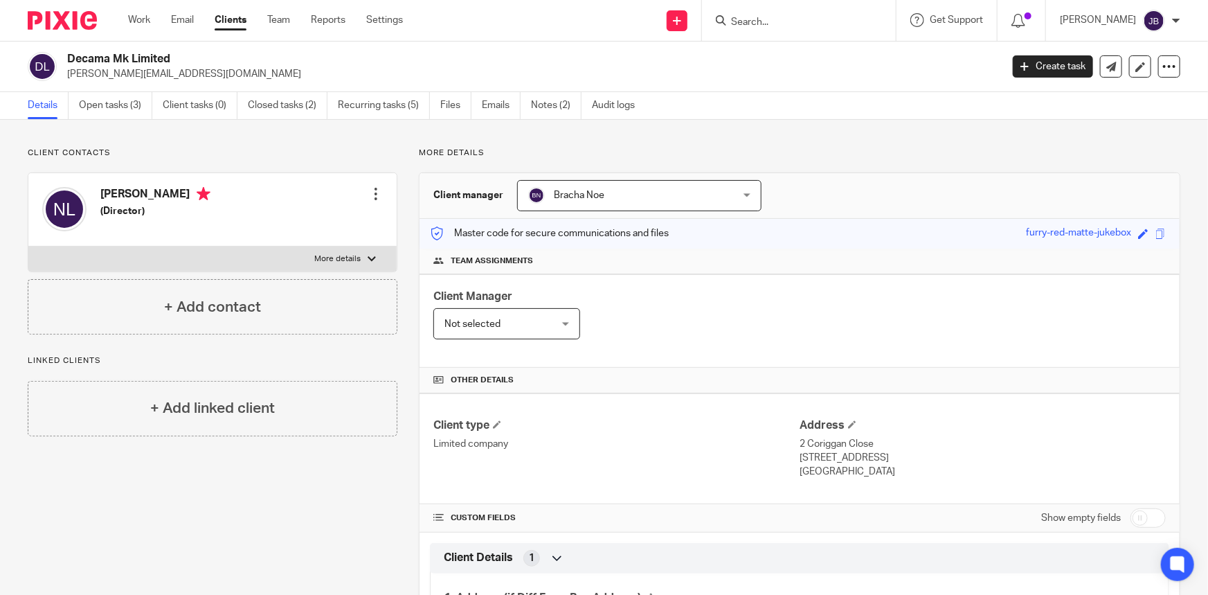
click at [798, 21] on input "Search" at bounding box center [792, 23] width 125 height 12
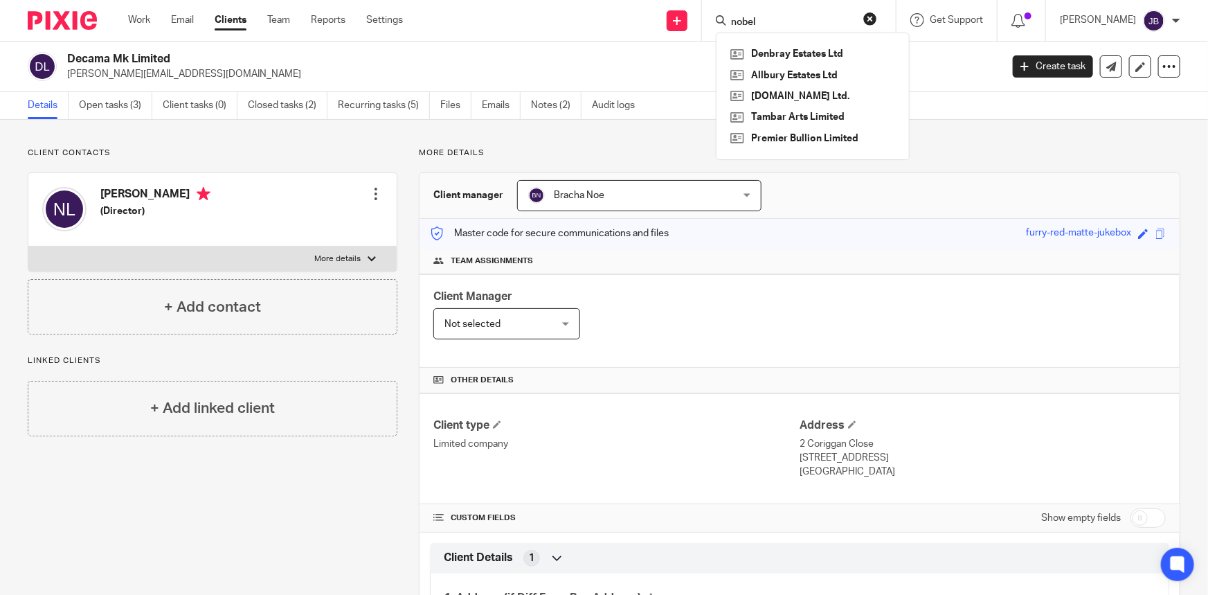
type input "nobel"
click button "submit" at bounding box center [0, 0] width 0 height 0
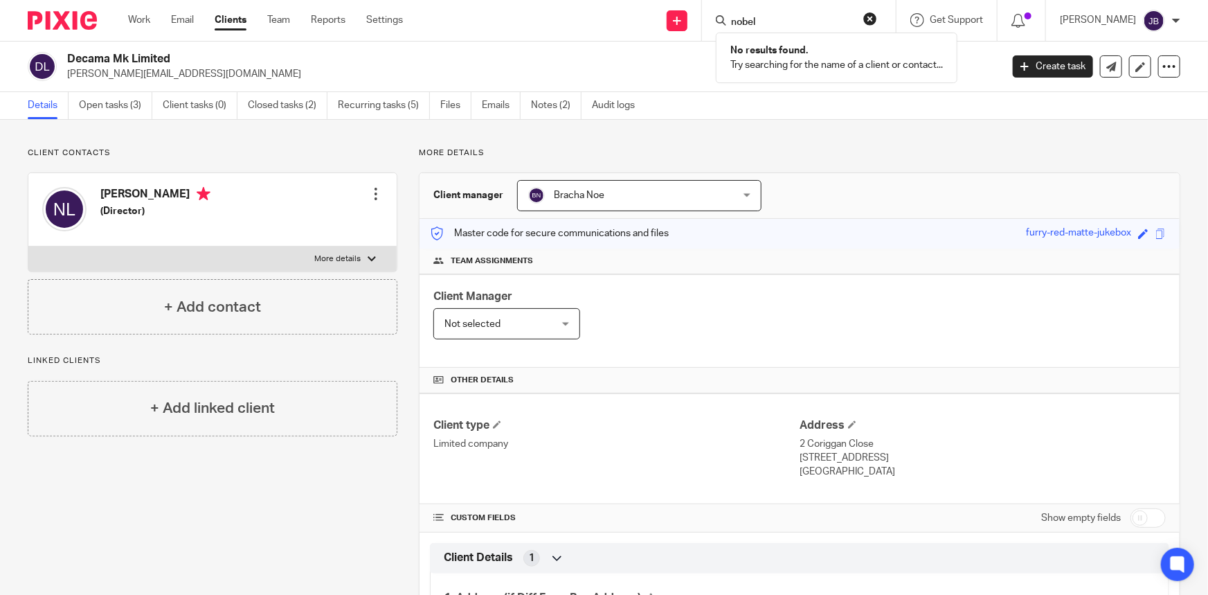
click at [813, 17] on input "nobel" at bounding box center [792, 23] width 125 height 12
click at [815, 21] on input "nobel" at bounding box center [792, 23] width 125 height 12
click at [836, 53] on p "No results found." at bounding box center [836, 51] width 213 height 14
click at [877, 15] on button "reset" at bounding box center [870, 19] width 14 height 14
drag, startPoint x: 860, startPoint y: 27, endPoint x: 849, endPoint y: 28, distance: 11.8
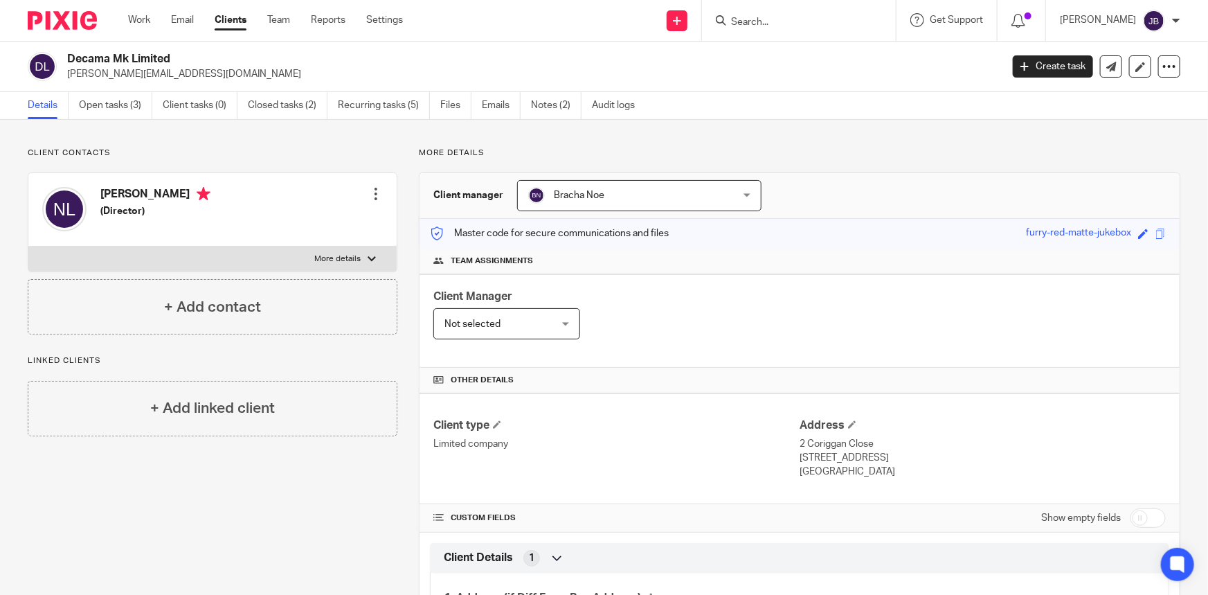
click at [852, 28] on input "Search" at bounding box center [792, 23] width 125 height 12
type input "nobl"
click at [251, 15] on ul "Work Email Clients Team Reports Settings" at bounding box center [276, 20] width 296 height 14
click at [234, 20] on link "Clients" at bounding box center [231, 20] width 32 height 14
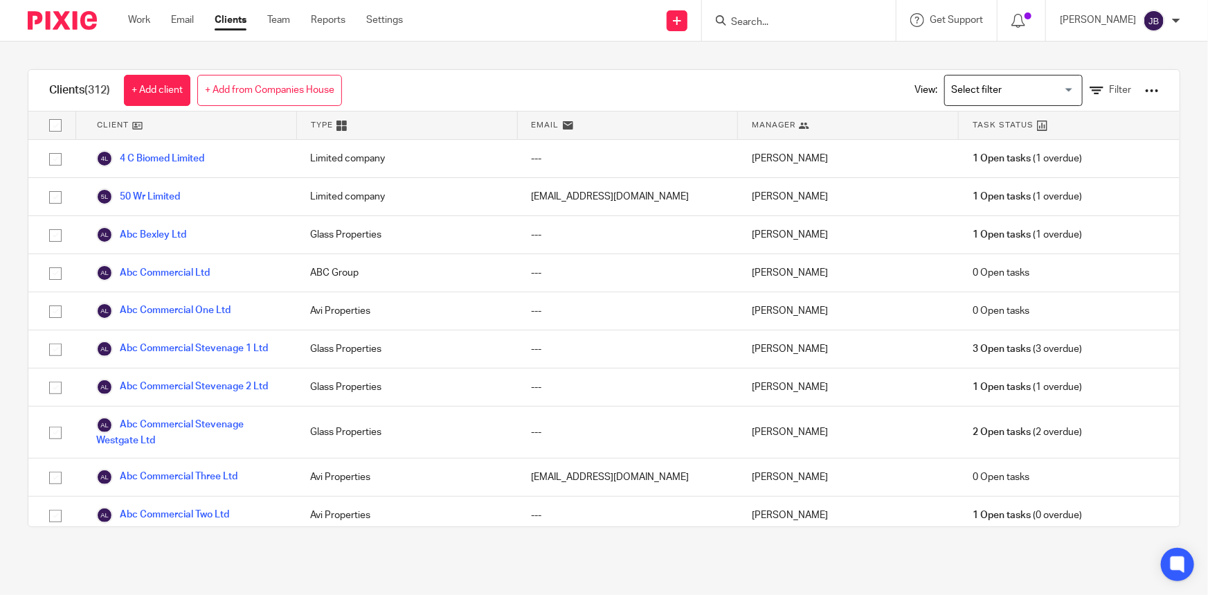
click at [776, 26] on input "Search" at bounding box center [792, 23] width 125 height 12
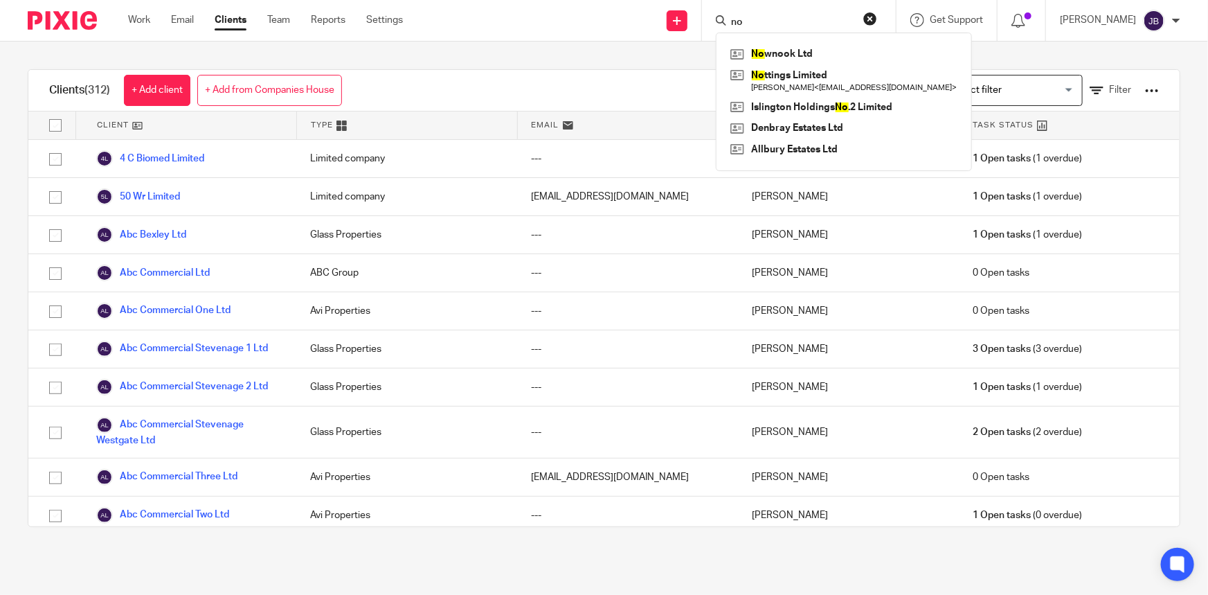
type input "nob"
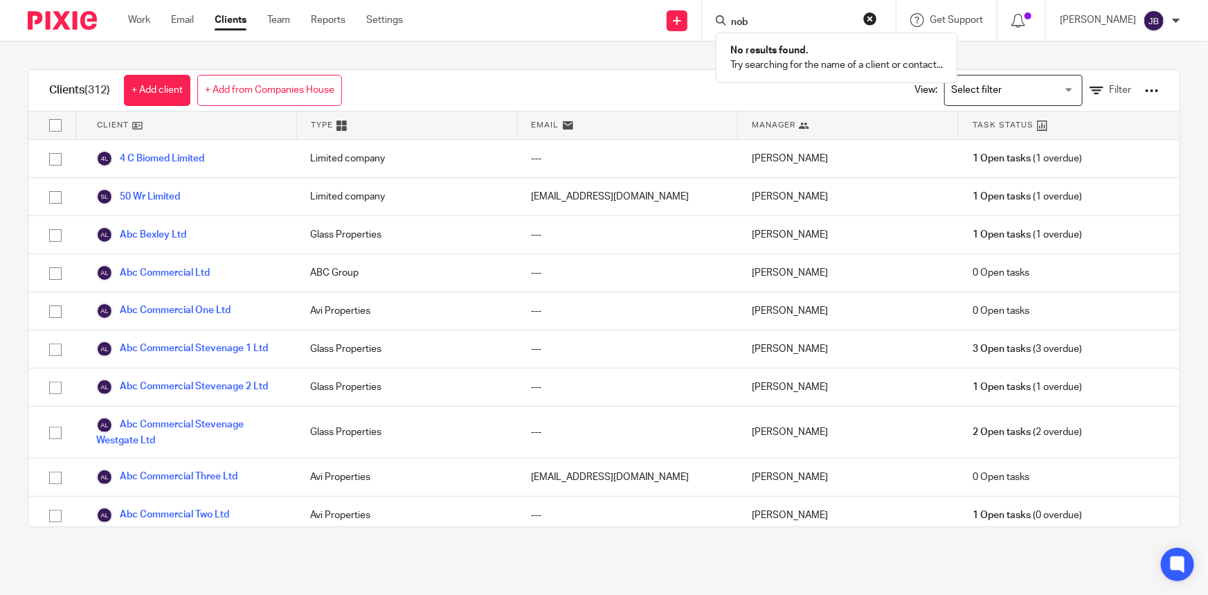
drag, startPoint x: 806, startPoint y: 25, endPoint x: 759, endPoint y: 15, distance: 48.2
click at [759, 15] on div "nob No results found. Try searching for the name of a client or contact..." at bounding box center [799, 20] width 194 height 41
type input "[PERSON_NAME]"
click button "submit" at bounding box center [0, 0] width 0 height 0
drag, startPoint x: 800, startPoint y: 21, endPoint x: 739, endPoint y: 21, distance: 60.9
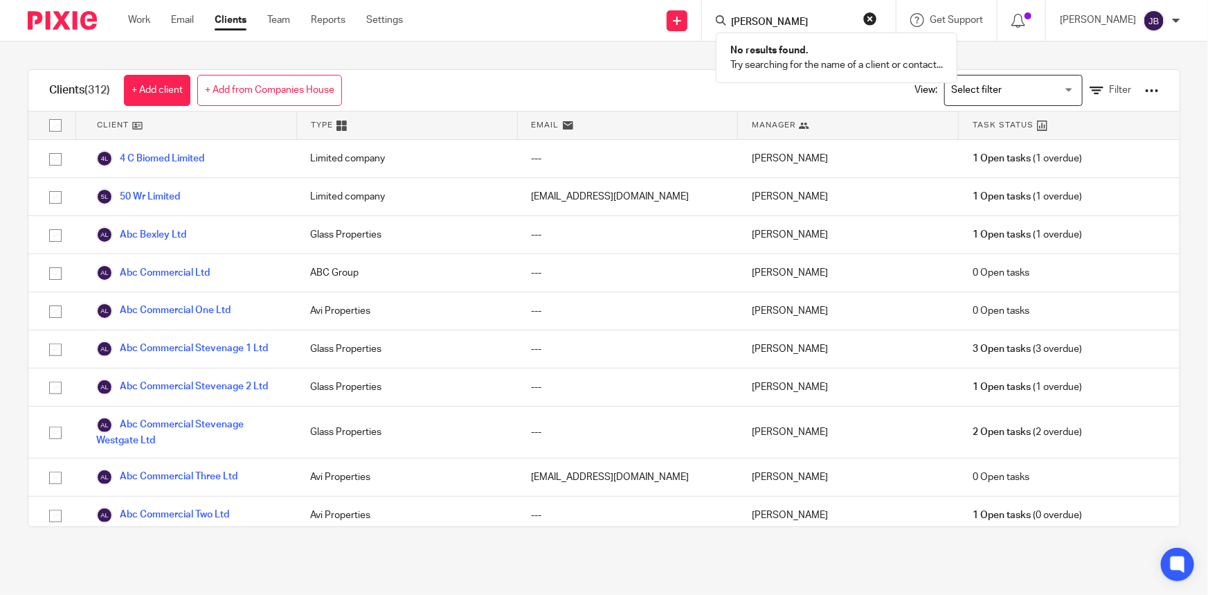
click at [748, 21] on div "Send new email Create task Add client [PERSON_NAME] No results found. Try searc…" at bounding box center [816, 20] width 784 height 41
click at [799, 23] on input "Search" at bounding box center [792, 23] width 125 height 12
type input "no"
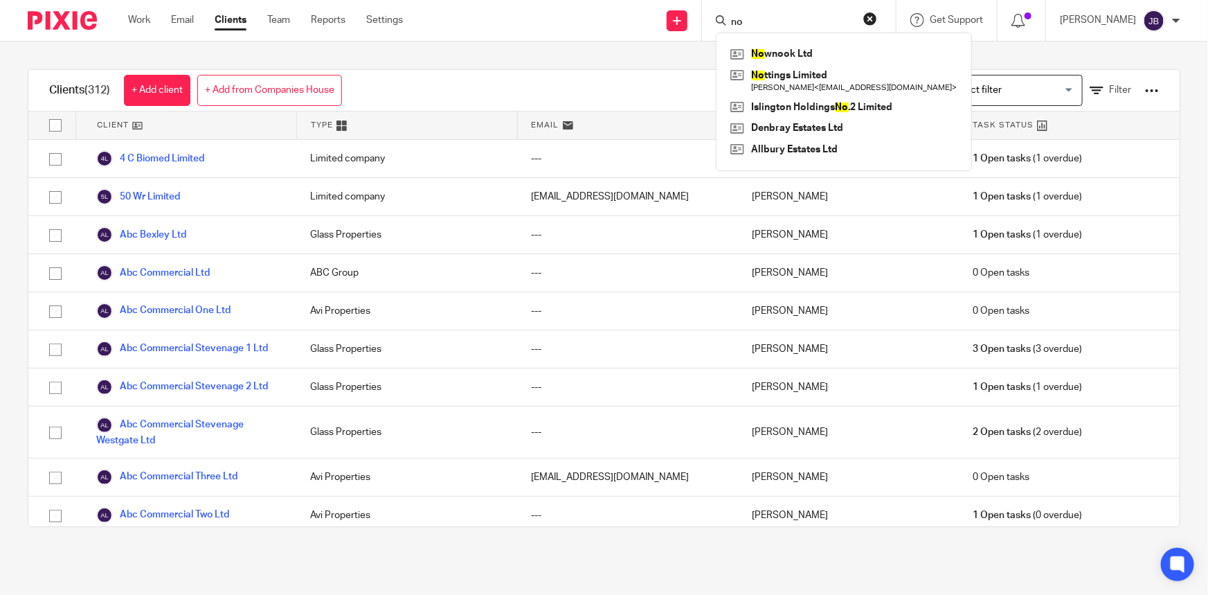
drag, startPoint x: 795, startPoint y: 21, endPoint x: 775, endPoint y: 21, distance: 19.4
click at [775, 21] on div "no" at bounding box center [796, 20] width 161 height 17
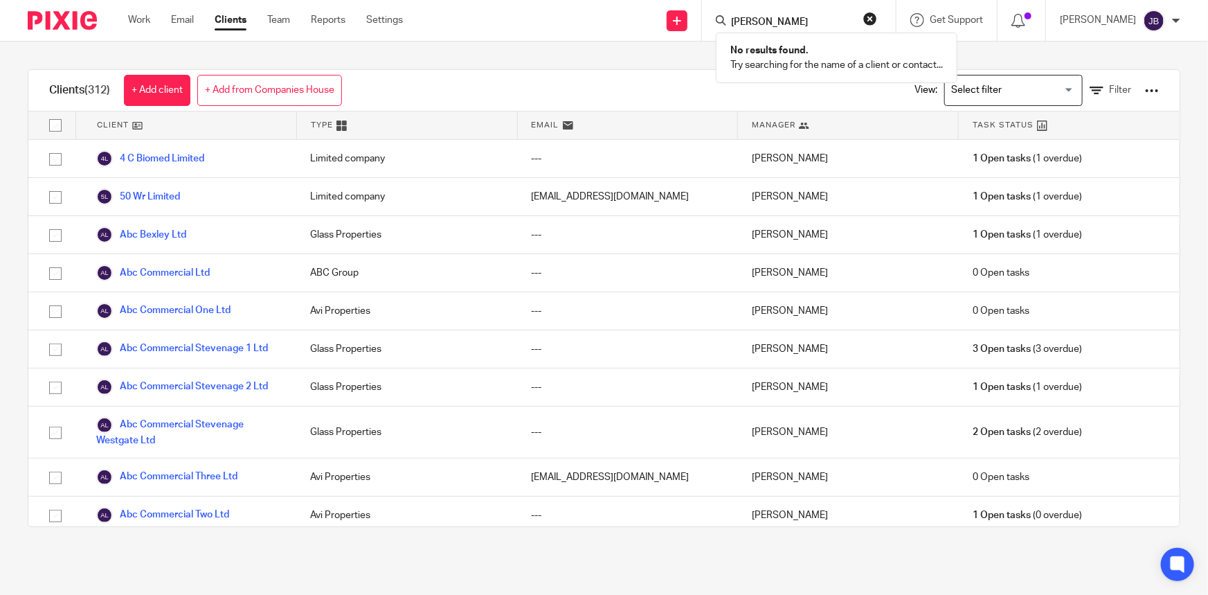
type input "jones"
click button "submit" at bounding box center [0, 0] width 0 height 0
click at [1090, 85] on icon at bounding box center [1097, 91] width 14 height 14
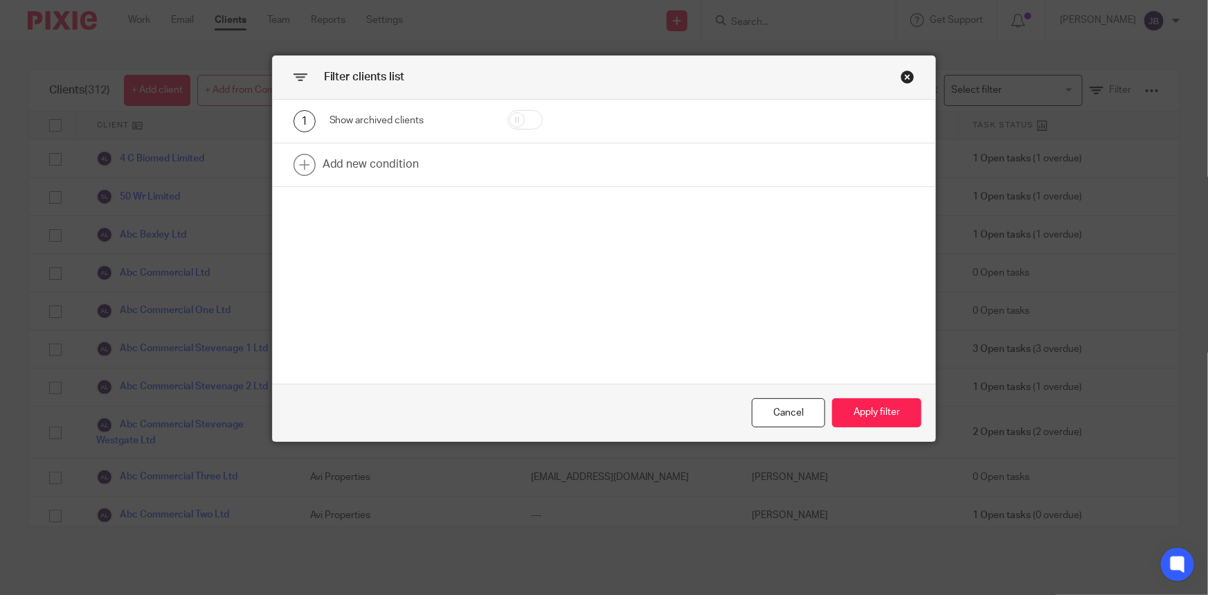
click at [512, 121] on input "checkbox" at bounding box center [524, 119] width 35 height 19
checkbox input "true"
click at [863, 412] on button "Apply filter" at bounding box center [876, 413] width 89 height 30
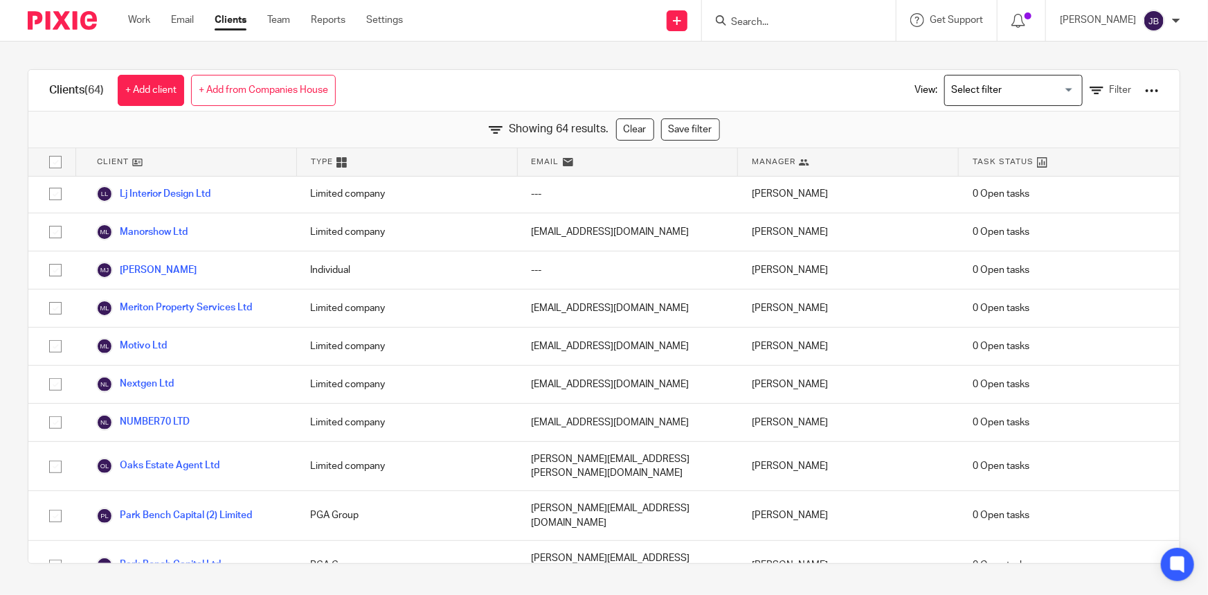
scroll to position [1458, 0]
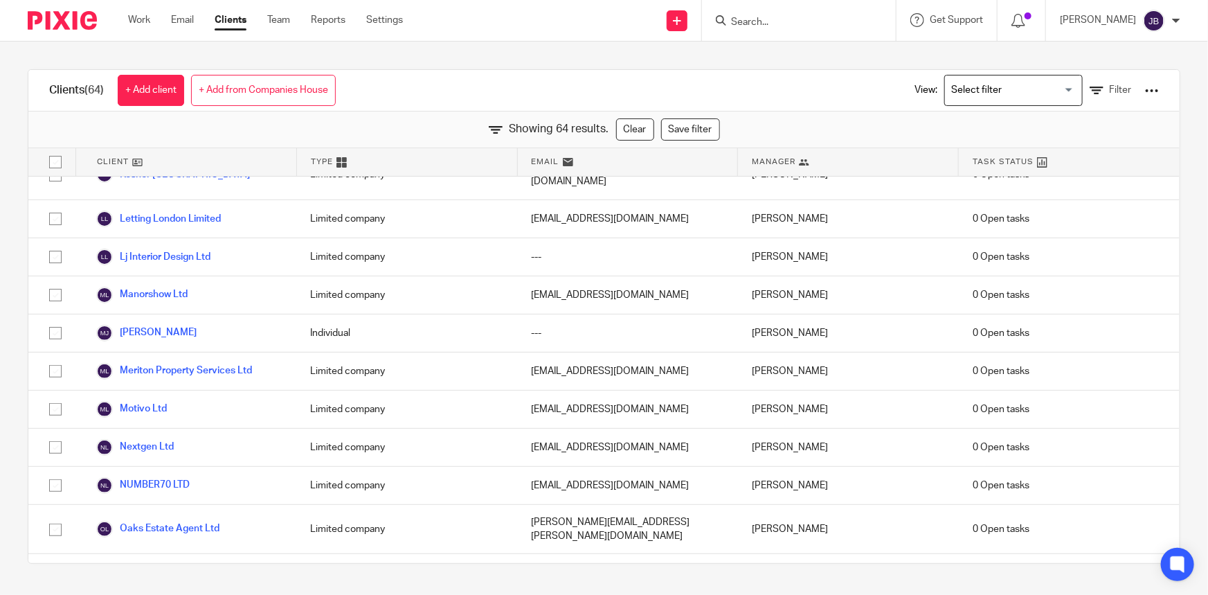
click at [242, 17] on link "Clients" at bounding box center [231, 20] width 32 height 14
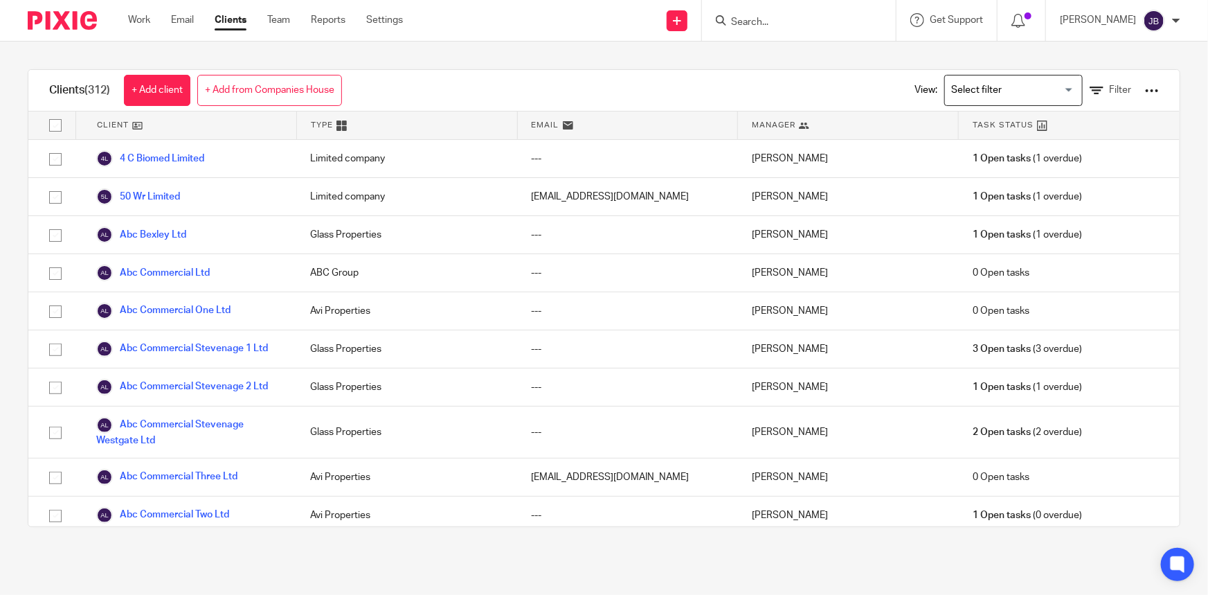
click at [794, 20] on input "Search" at bounding box center [792, 23] width 125 height 12
type input "n"
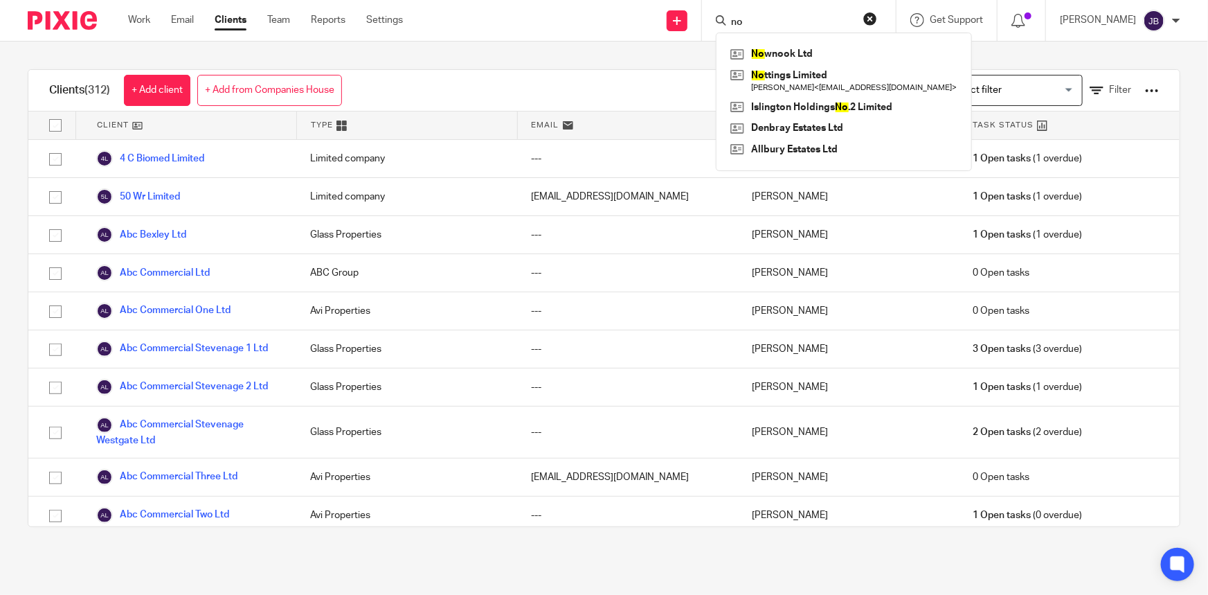
type input "n"
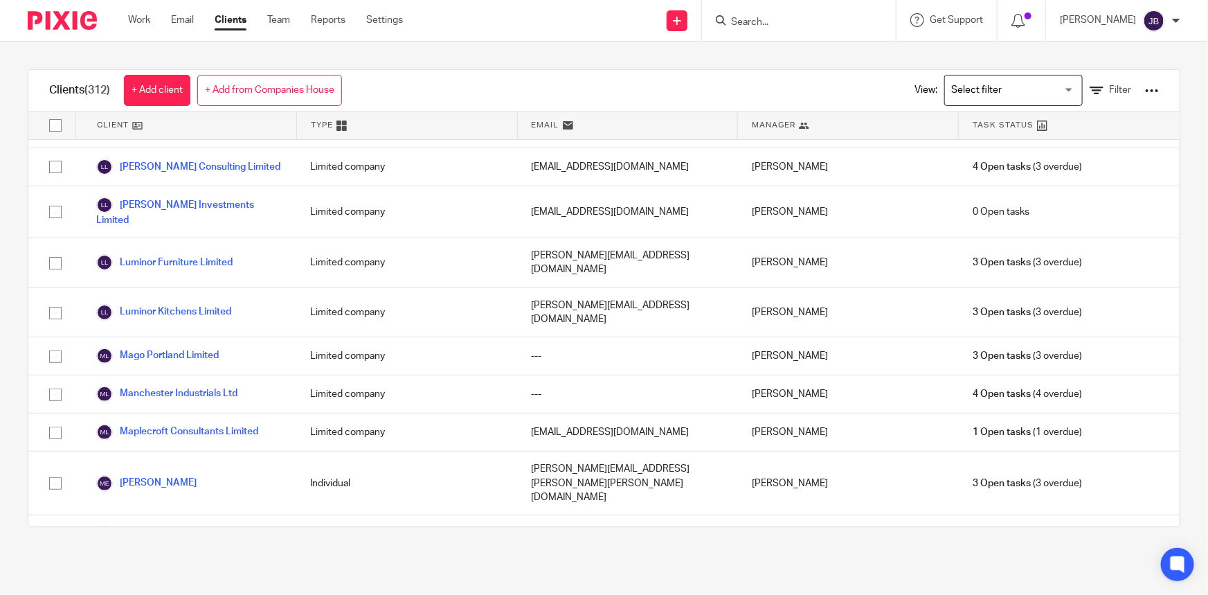
scroll to position [7615, 0]
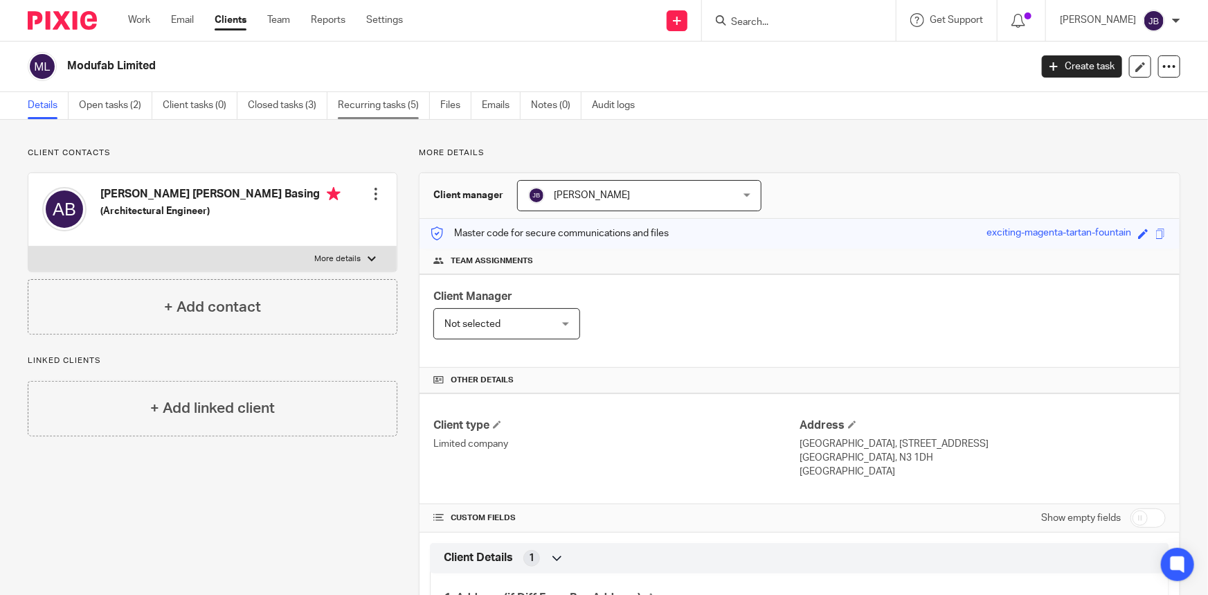
click at [388, 109] on link "Recurring tasks (5)" at bounding box center [384, 105] width 92 height 27
